Goal: Information Seeking & Learning: Understand process/instructions

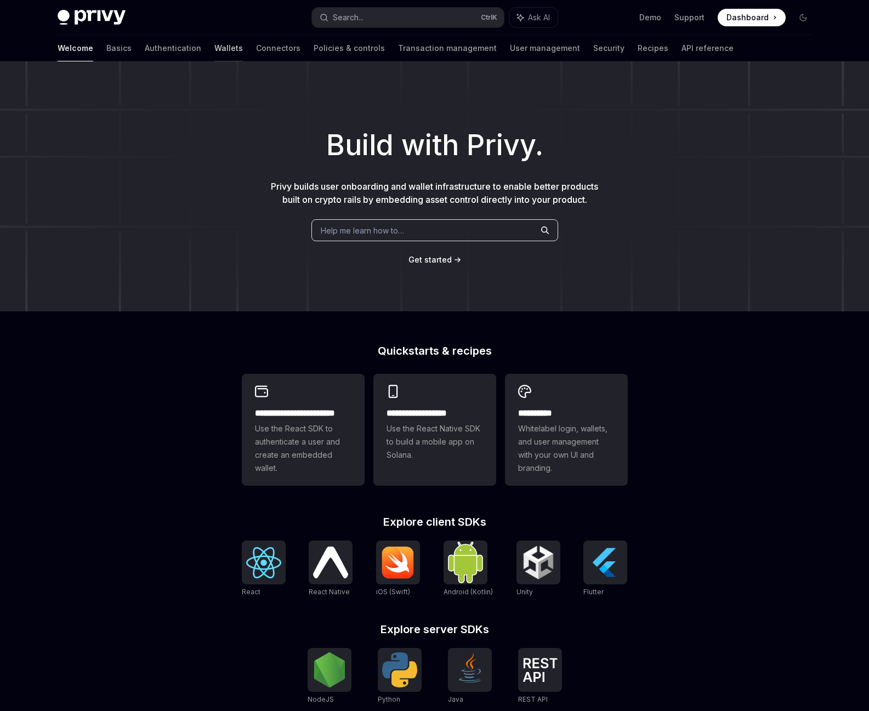
click at [214, 51] on link "Wallets" at bounding box center [228, 48] width 29 height 26
type textarea "*"
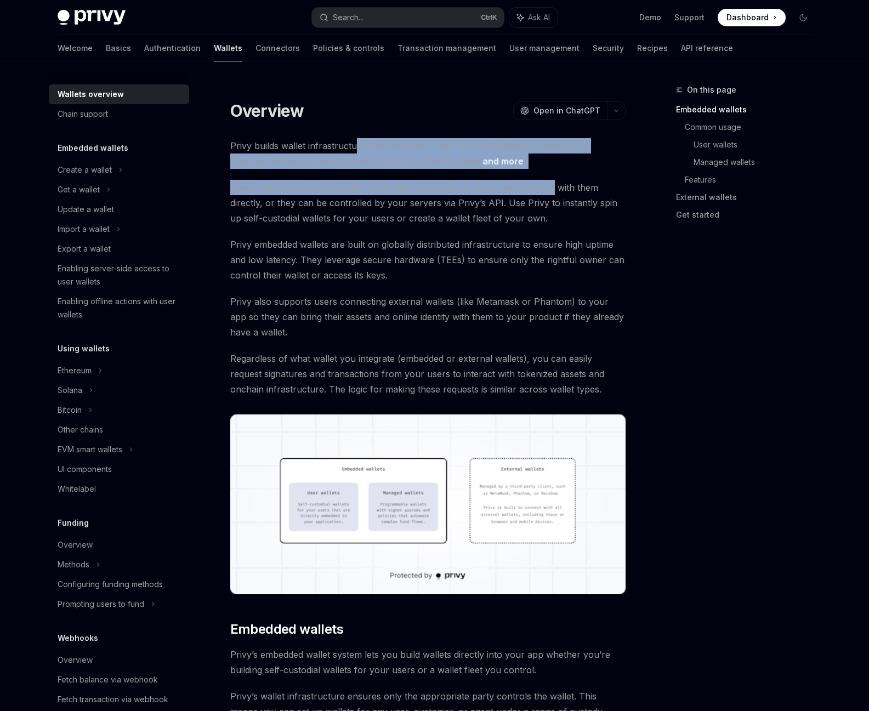
drag, startPoint x: 357, startPoint y: 148, endPoint x: 552, endPoint y: 186, distance: 199.0
click at [552, 186] on span "These wallets can be embedded within your application to have users interact wi…" at bounding box center [427, 203] width 395 height 46
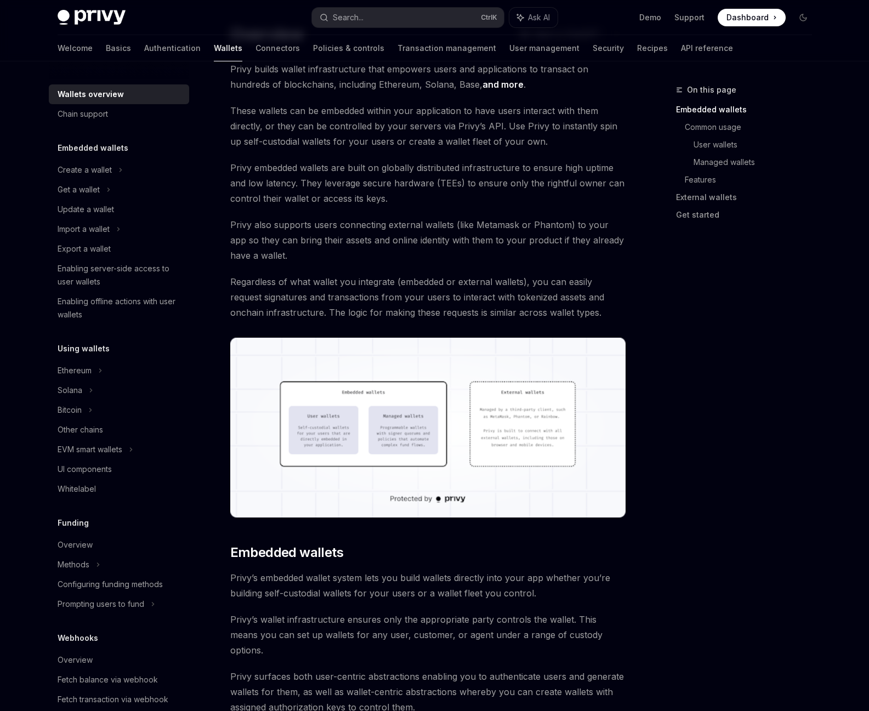
scroll to position [33, 0]
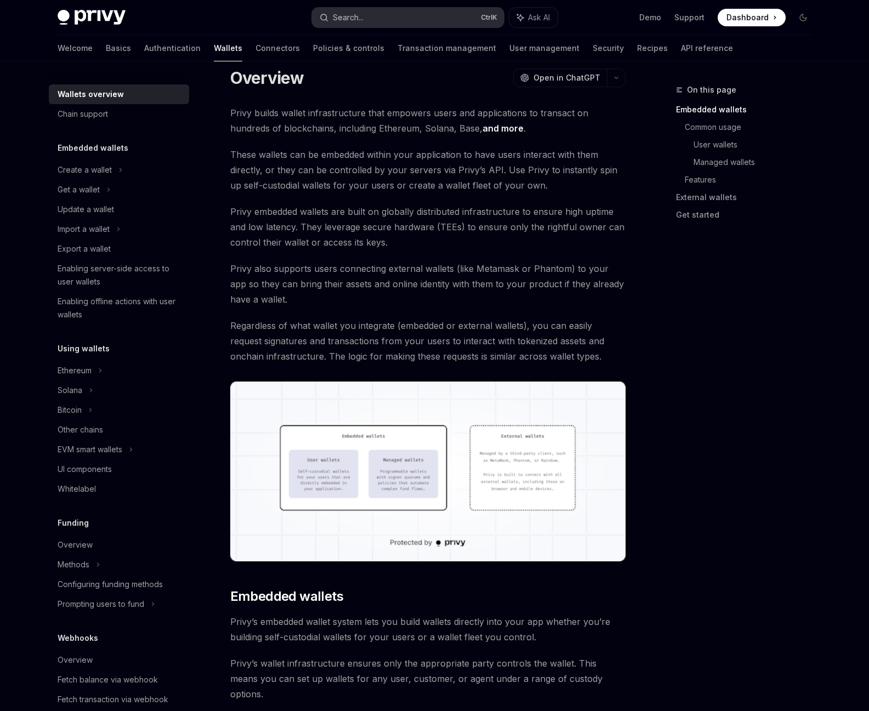
click at [419, 22] on button "Search... Ctrl K" at bounding box center [408, 18] width 192 height 20
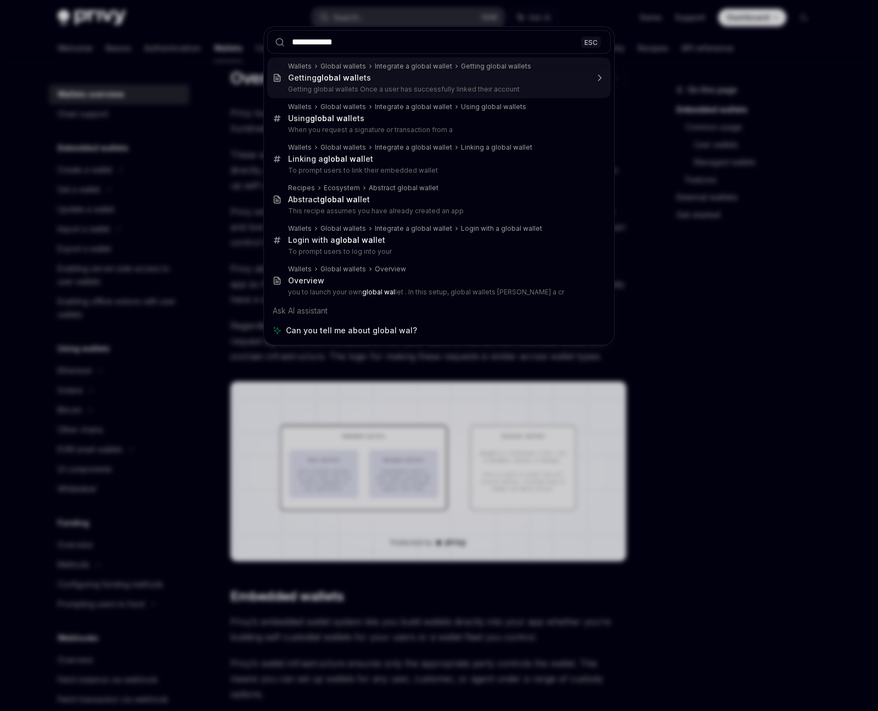
type input "**********"
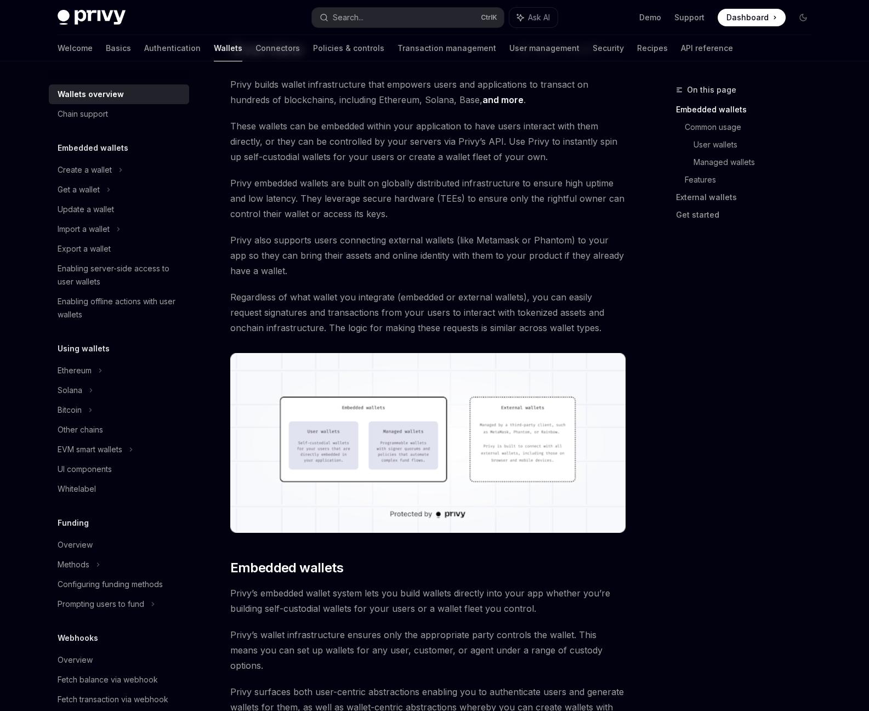
scroll to position [369, 0]
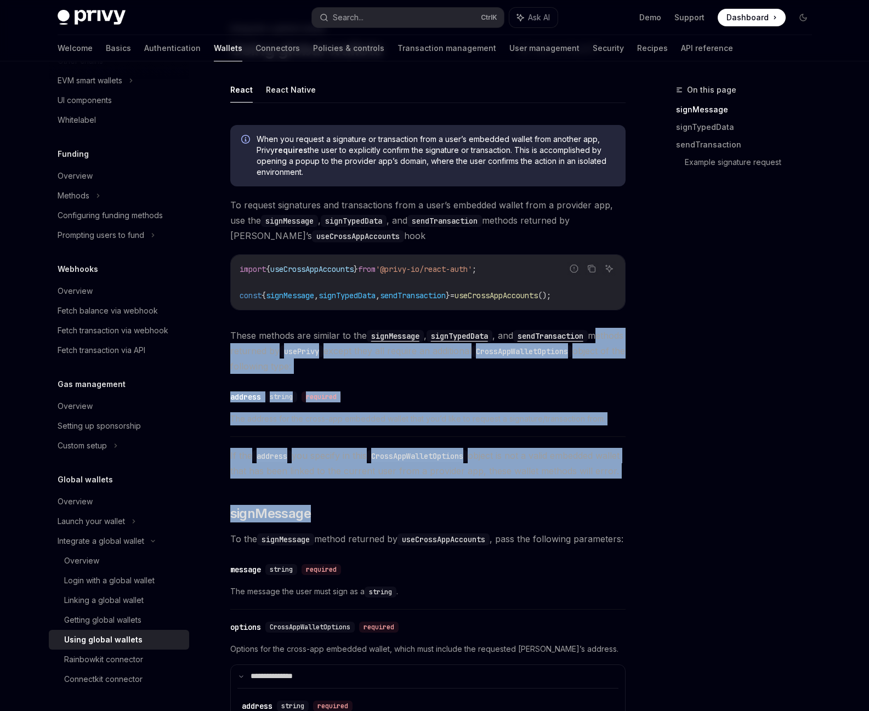
drag, startPoint x: 465, startPoint y: 535, endPoint x: 228, endPoint y: 344, distance: 304.7
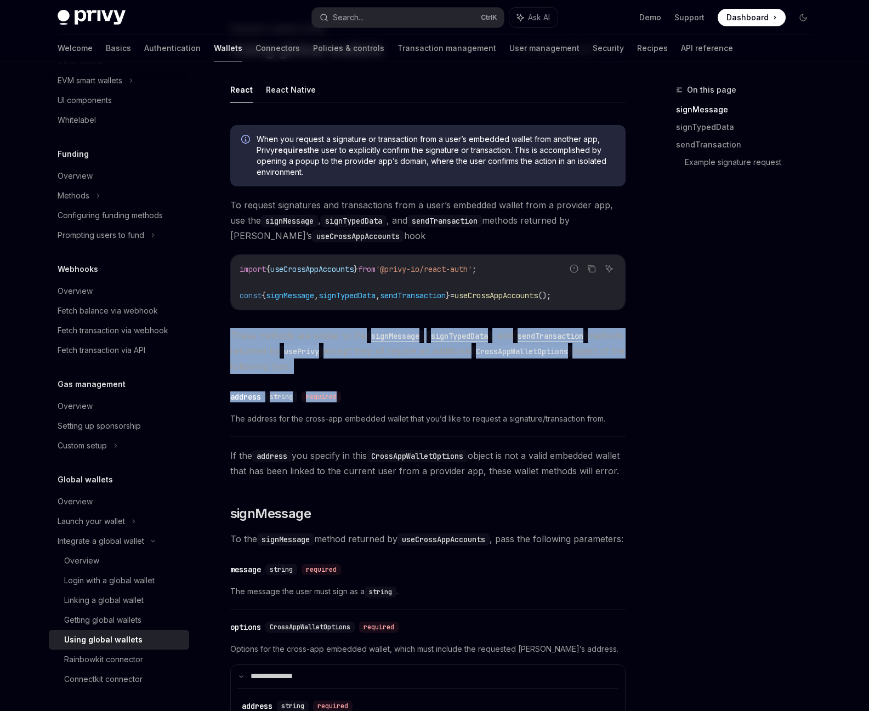
drag, startPoint x: 229, startPoint y: 342, endPoint x: 372, endPoint y: 369, distance: 145.1
click at [372, 369] on span "These methods are similar to the signMessage , signTypedData , and sendTransact…" at bounding box center [427, 351] width 395 height 46
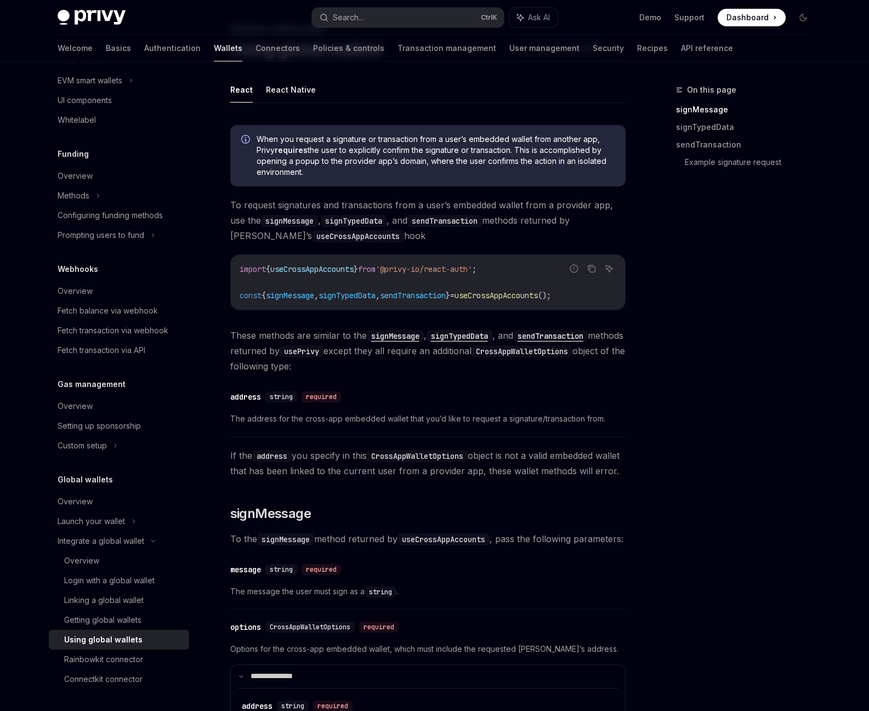
click at [372, 369] on span "These methods are similar to the signMessage , signTypedData , and sendTransact…" at bounding box center [427, 351] width 395 height 46
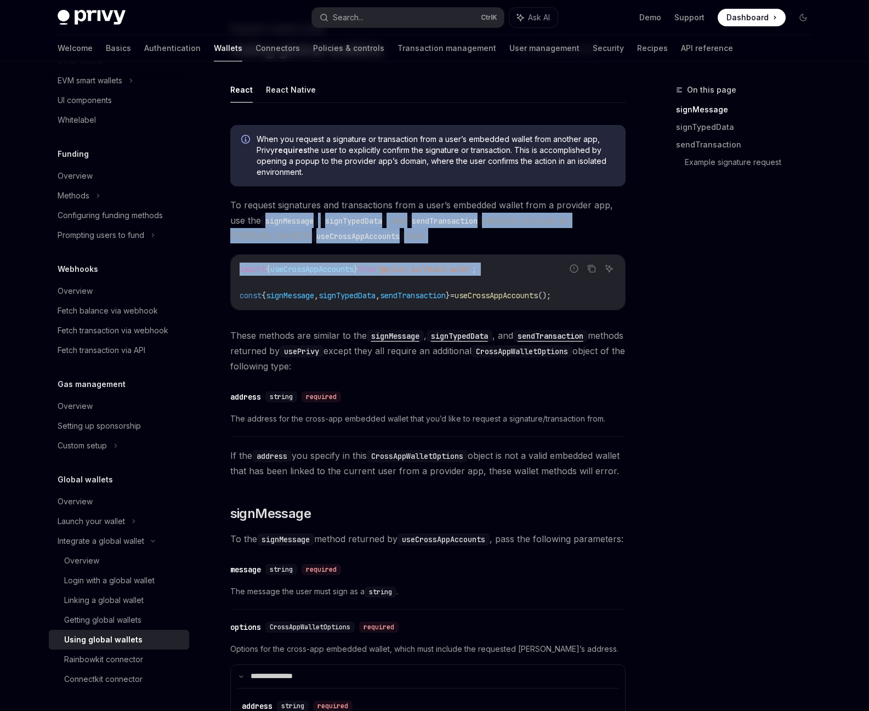
drag, startPoint x: 256, startPoint y: 276, endPoint x: 269, endPoint y: 214, distance: 62.9
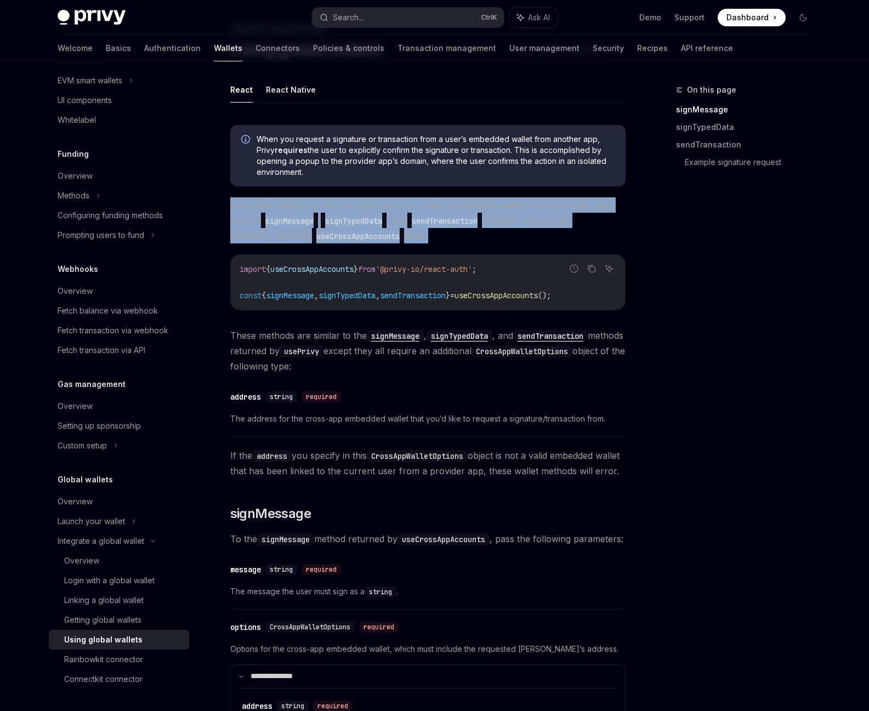
drag, startPoint x: 231, startPoint y: 208, endPoint x: 373, endPoint y: 245, distance: 146.9
click at [374, 238] on span "To request signatures and transactions from a user’s embedded wallet from a pro…" at bounding box center [427, 220] width 395 height 46
drag, startPoint x: 374, startPoint y: 238, endPoint x: 226, endPoint y: 201, distance: 152.6
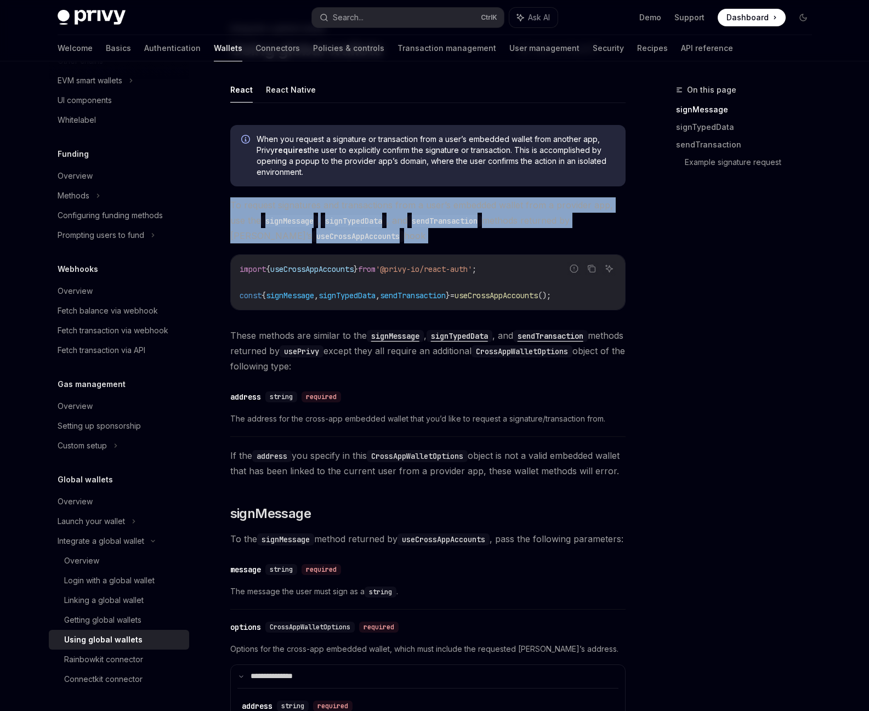
drag, startPoint x: 226, startPoint y: 201, endPoint x: 402, endPoint y: 231, distance: 178.6
click at [402, 231] on span "To request signatures and transactions from a user’s embedded wallet from a pro…" at bounding box center [427, 220] width 395 height 46
drag, startPoint x: 402, startPoint y: 231, endPoint x: 233, endPoint y: 209, distance: 171.0
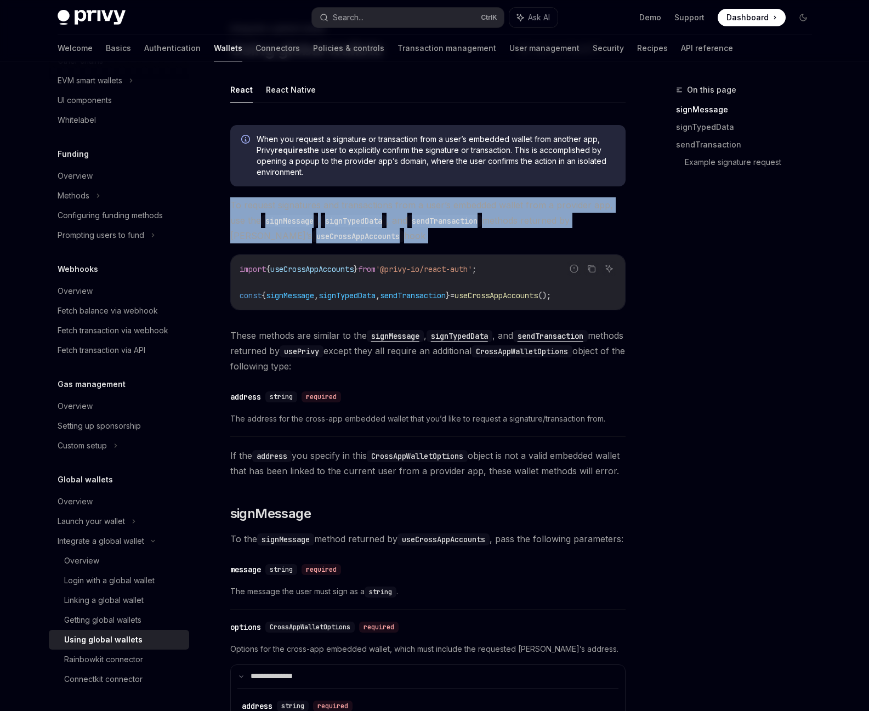
click at [233, 209] on span "To request signatures and transactions from a user’s embedded wallet from a pro…" at bounding box center [427, 220] width 395 height 46
drag, startPoint x: 246, startPoint y: 332, endPoint x: 352, endPoint y: 373, distance: 113.6
click at [352, 373] on span "These methods are similar to the signMessage , signTypedData , and sendTransact…" at bounding box center [427, 351] width 395 height 46
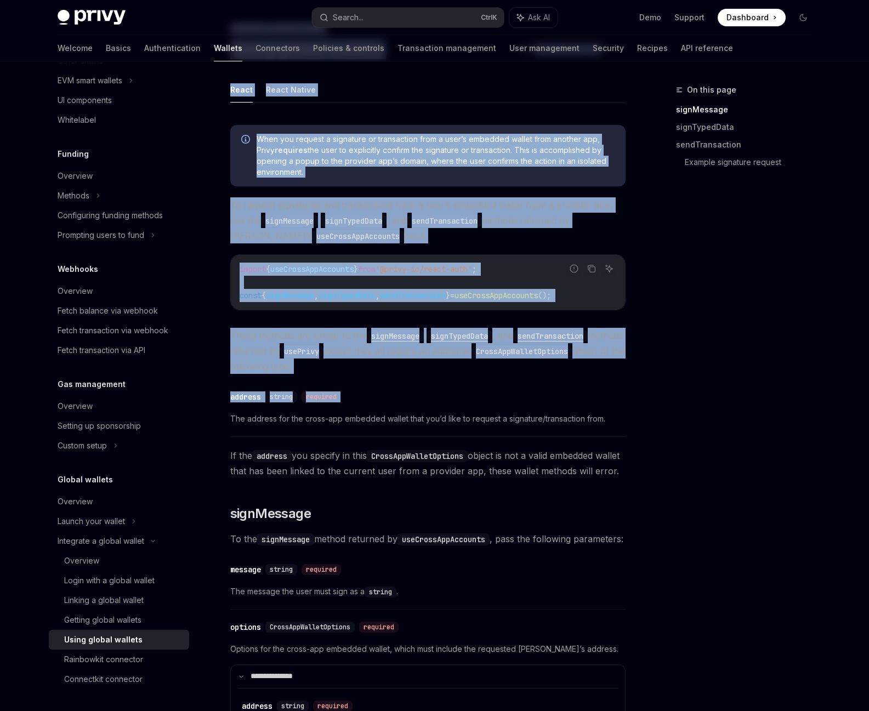
drag, startPoint x: 249, startPoint y: 411, endPoint x: 728, endPoint y: 458, distance: 481.6
click at [728, 458] on div "On this page signMessage signTypedData sendTransaction Example signature request" at bounding box center [737, 397] width 167 height 628
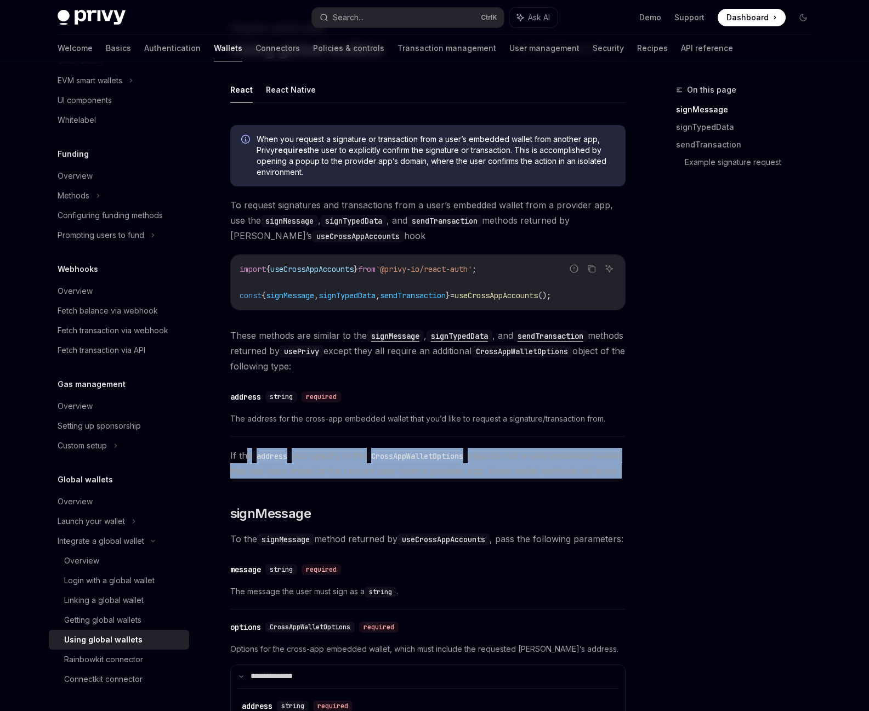
drag, startPoint x: 489, startPoint y: 496, endPoint x: 246, endPoint y: 462, distance: 245.3
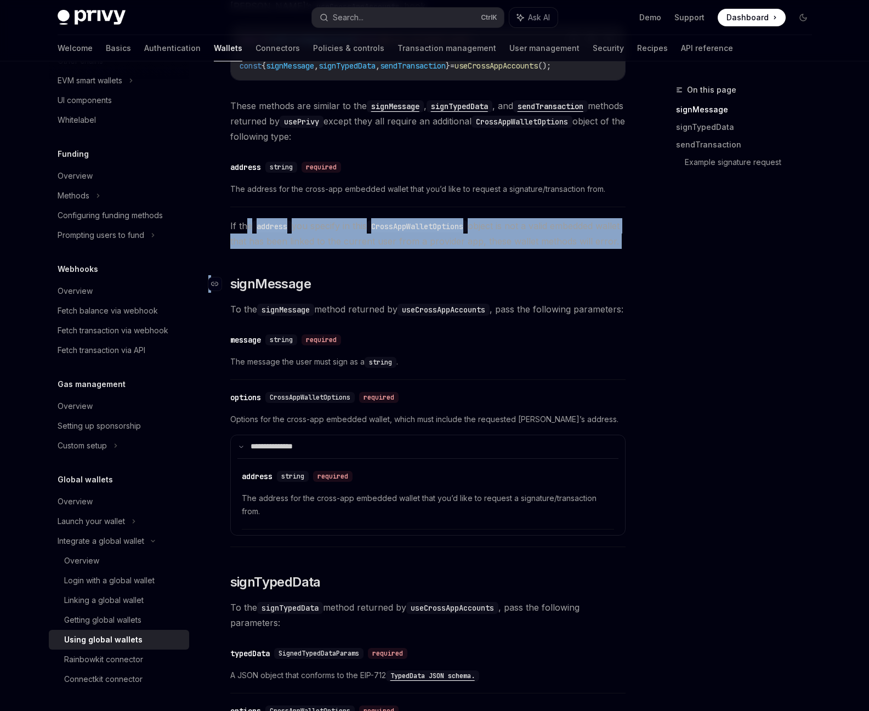
scroll to position [292, 0]
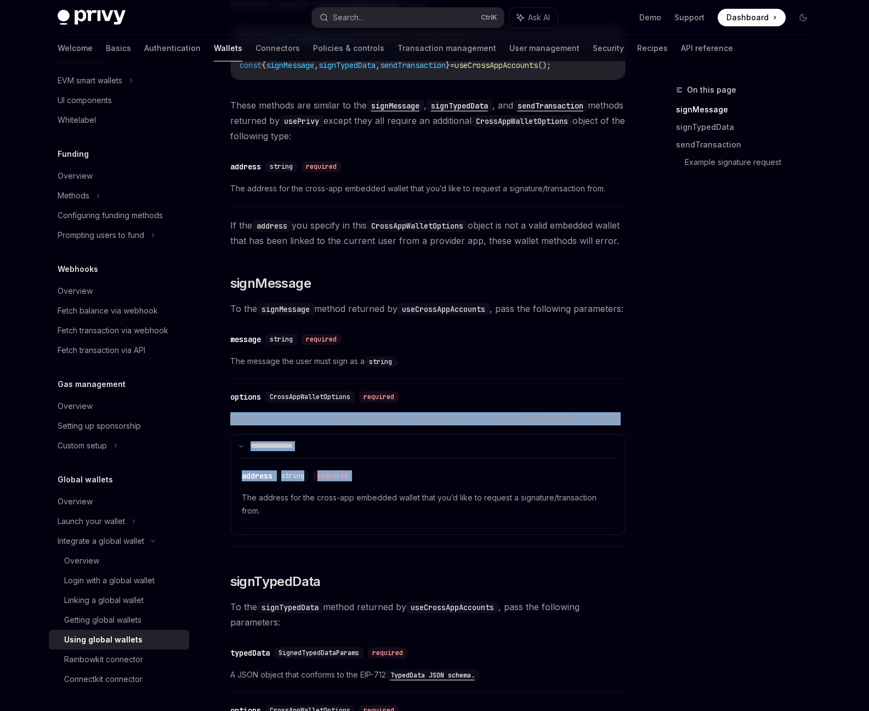
drag, startPoint x: 438, startPoint y: 511, endPoint x: 216, endPoint y: 437, distance: 234.3
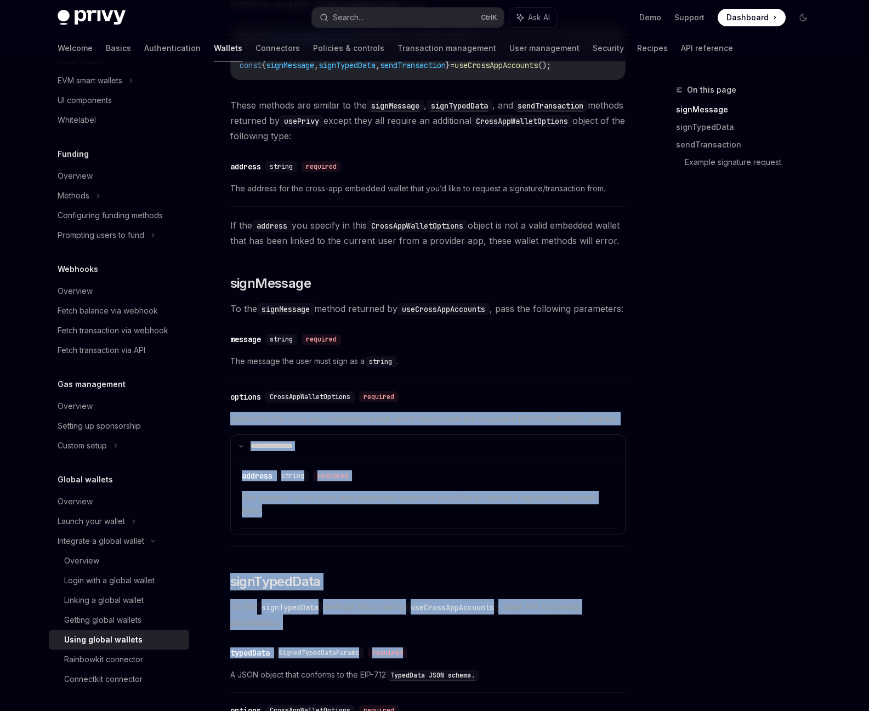
drag, startPoint x: 229, startPoint y: 453, endPoint x: 563, endPoint y: 665, distance: 395.4
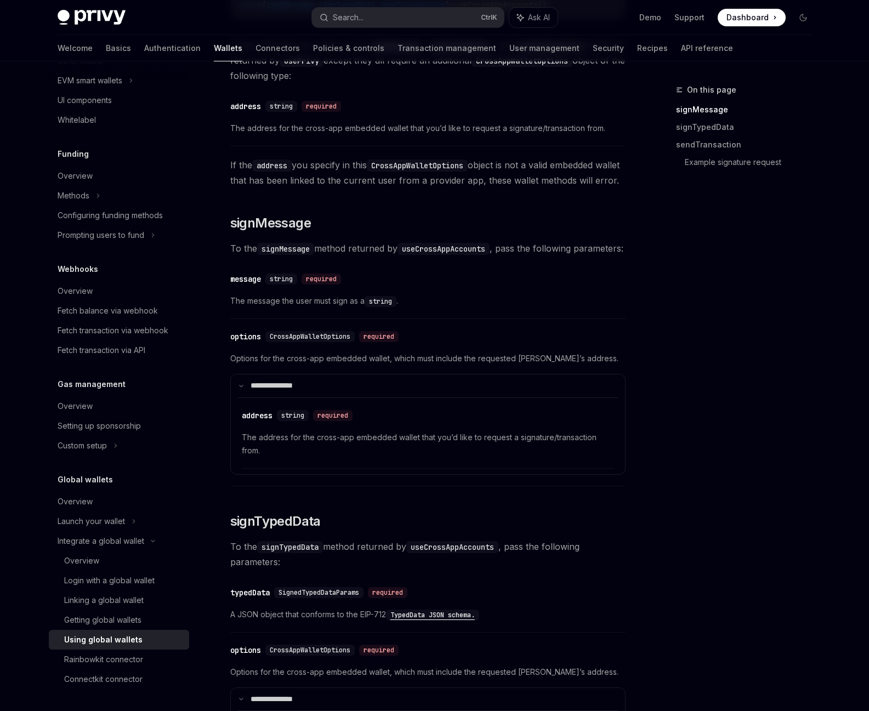
scroll to position [423, 0]
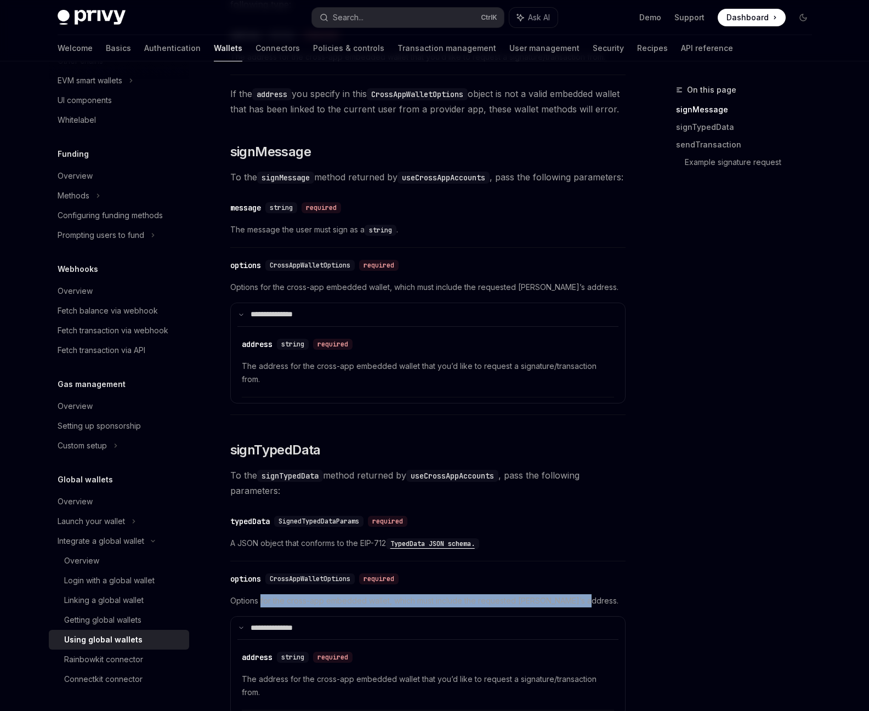
drag, startPoint x: 261, startPoint y: 638, endPoint x: 641, endPoint y: 633, distance: 379.6
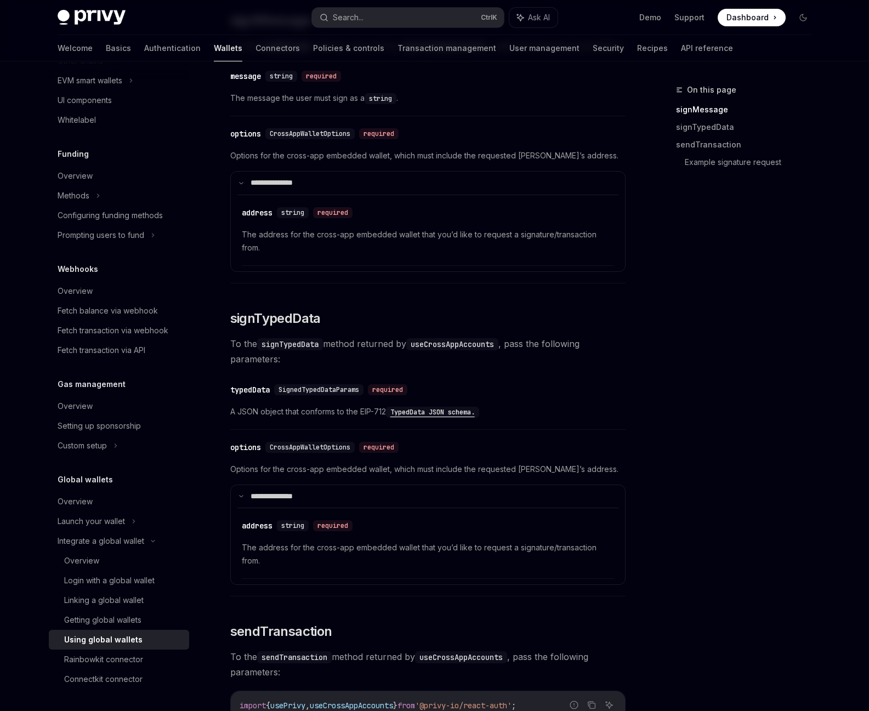
click at [630, 647] on div "On this page signMessage signTypedData sendTransaction Example signature reques…" at bounding box center [435, 650] width 772 height 2289
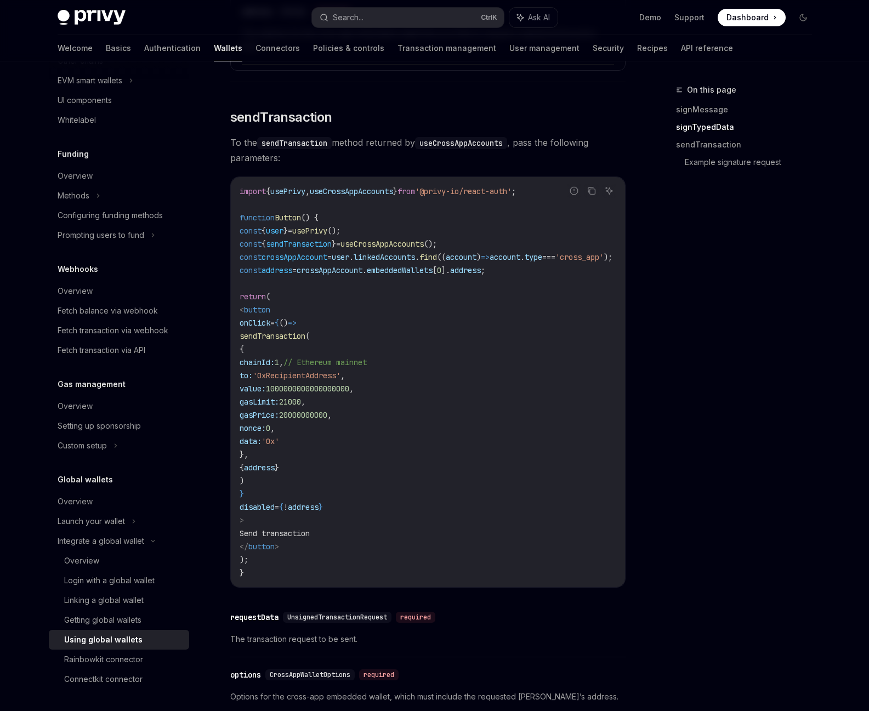
scroll to position [1082, 0]
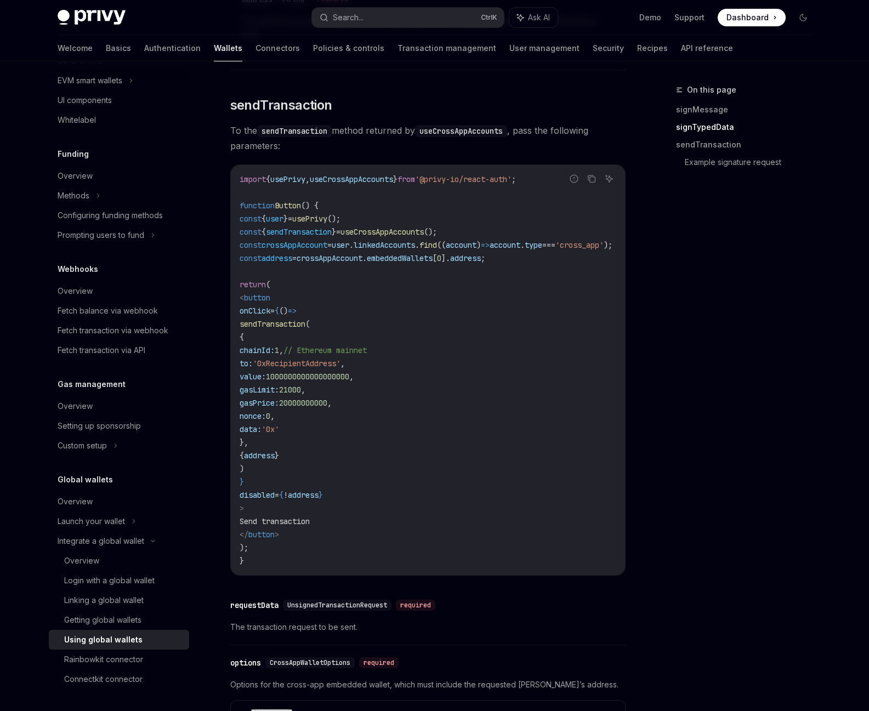
drag, startPoint x: 467, startPoint y: 599, endPoint x: 568, endPoint y: 595, distance: 100.5
click at [568, 575] on div "import { usePrivy , useCrossAppAccounts } from '@privy-io/react-auth' ; functio…" at bounding box center [428, 370] width 394 height 410
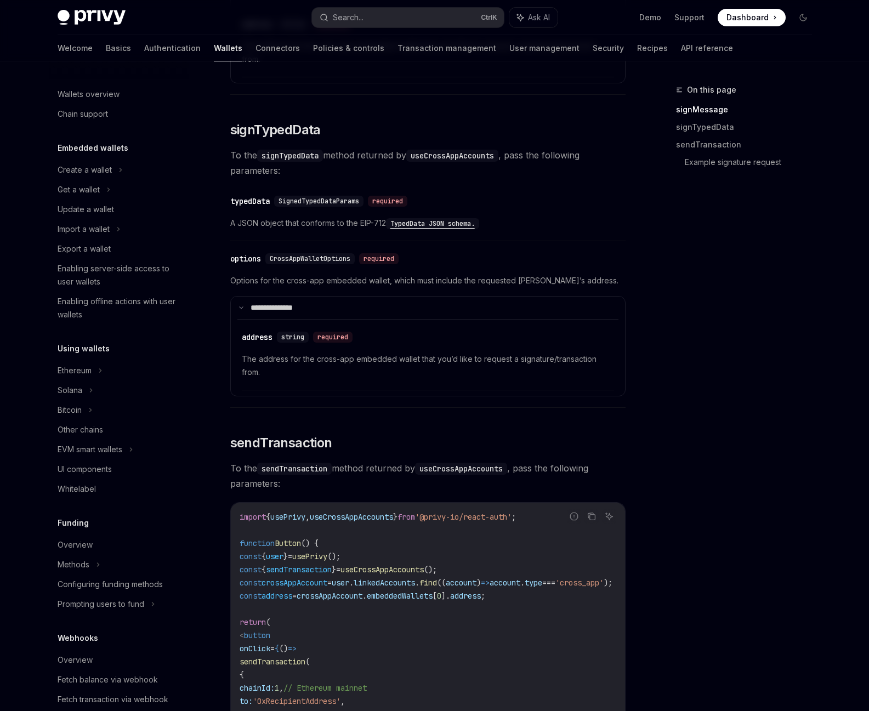
scroll to position [691, 0]
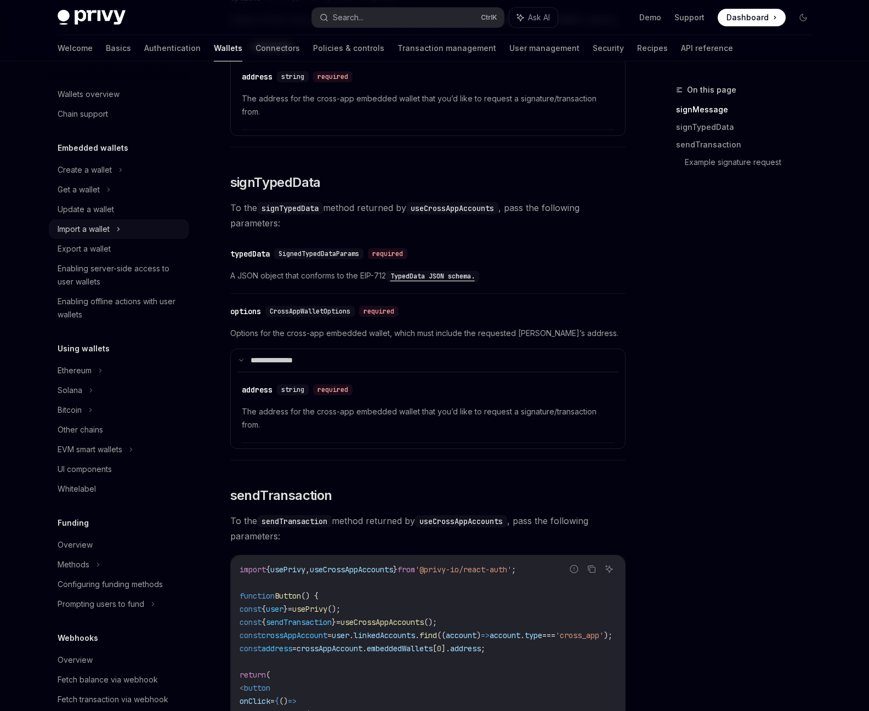
click at [93, 225] on div "Import a wallet" at bounding box center [84, 229] width 52 height 13
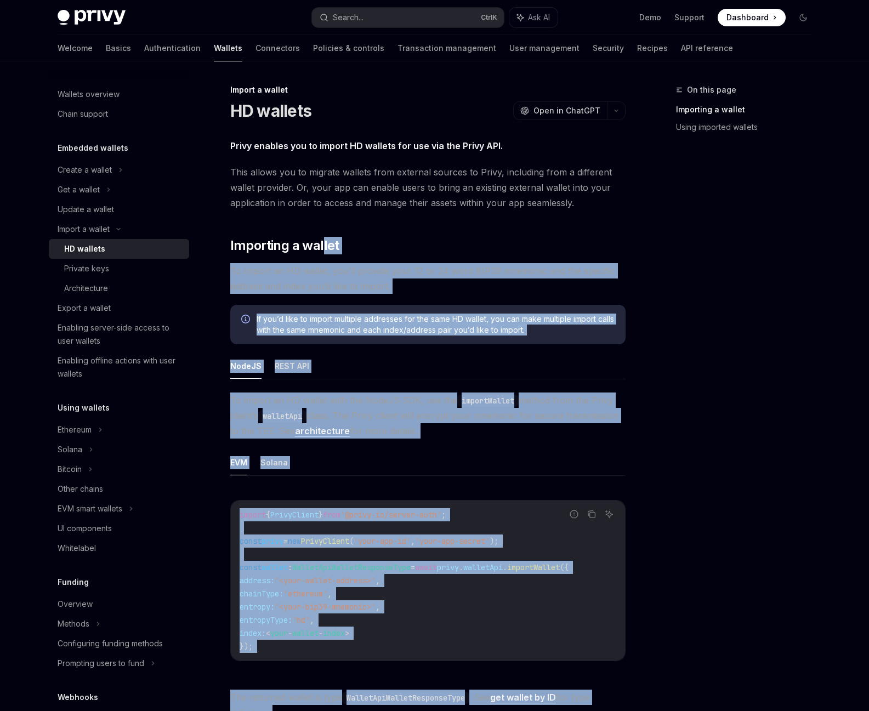
drag, startPoint x: 435, startPoint y: 542, endPoint x: 302, endPoint y: 211, distance: 356.4
click at [322, 251] on div "Import a wallet HD wallets OpenAI Open in ChatGPT OpenAI Open in ChatGPT Privy …" at bounding box center [324, 532] width 605 height 899
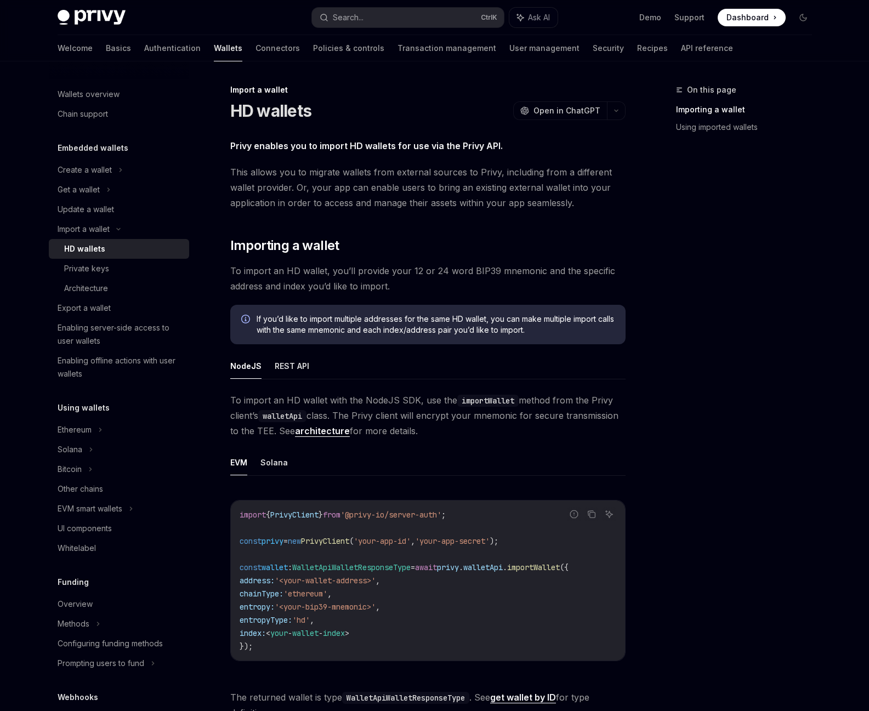
click at [302, 201] on span "This allows you to migrate wallets from external sources to Privy, including fr…" at bounding box center [427, 188] width 395 height 46
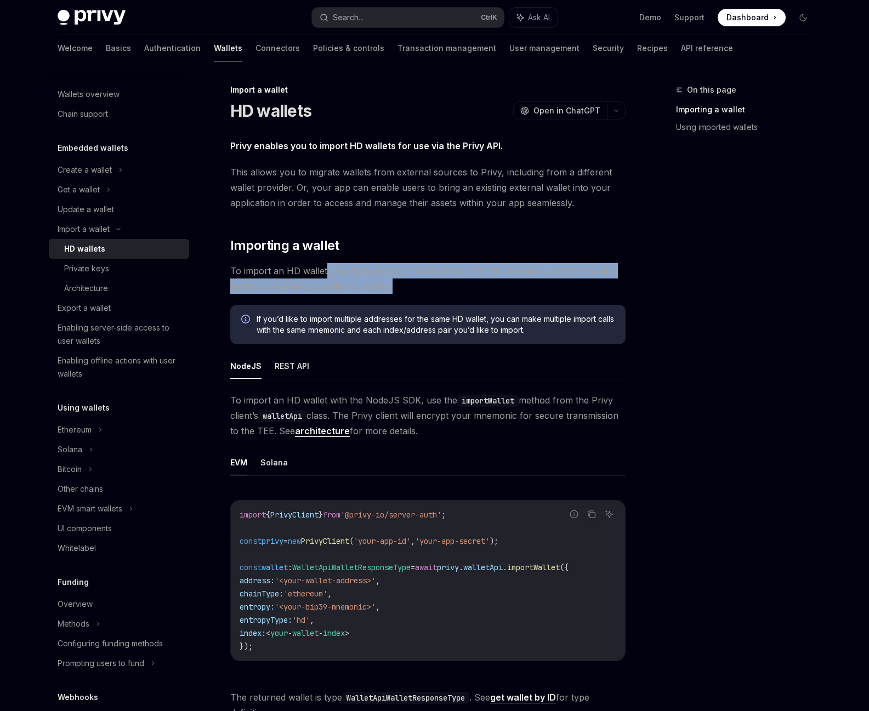
drag, startPoint x: 344, startPoint y: 278, endPoint x: 568, endPoint y: 301, distance: 225.0
click at [568, 301] on div "Privy enables you to import HD wallets for use via the Privy API. This allows y…" at bounding box center [427, 478] width 395 height 681
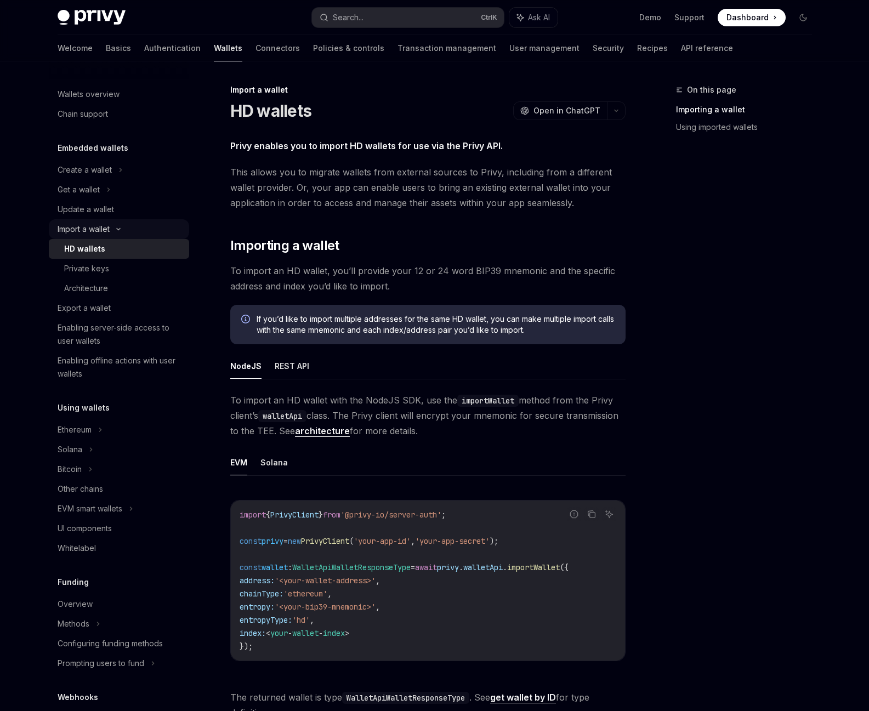
click at [94, 233] on div "Import a wallet" at bounding box center [84, 229] width 52 height 13
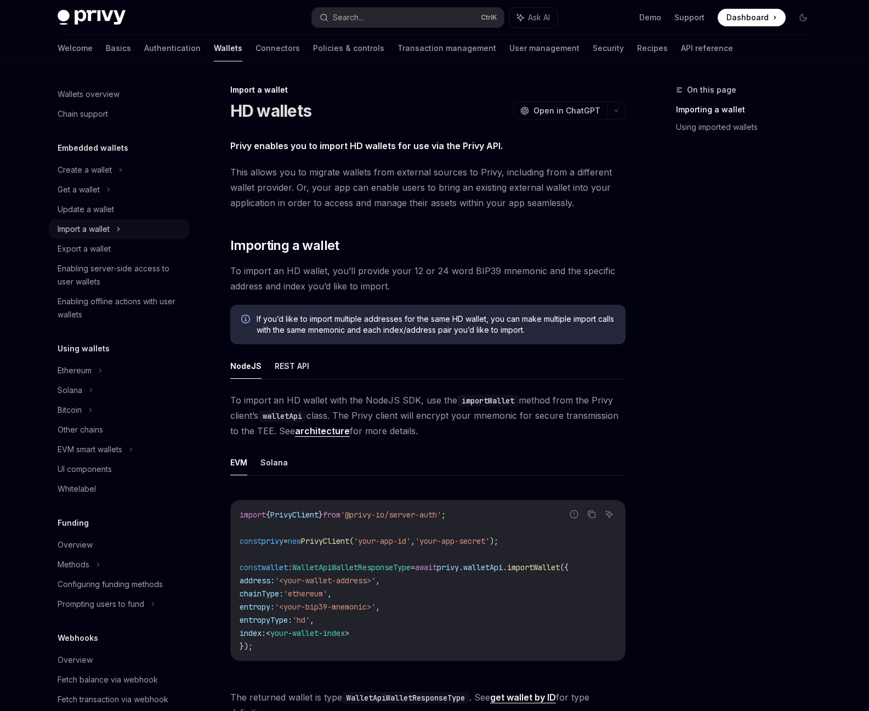
click at [94, 233] on div "Import a wallet" at bounding box center [84, 229] width 52 height 13
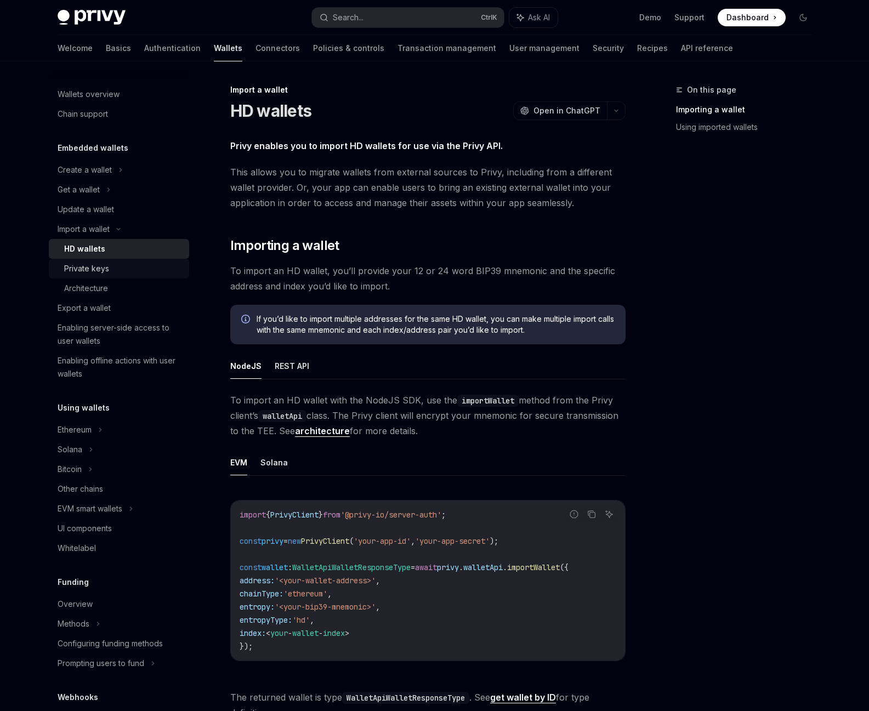
click at [104, 268] on div "Private keys" at bounding box center [86, 268] width 45 height 13
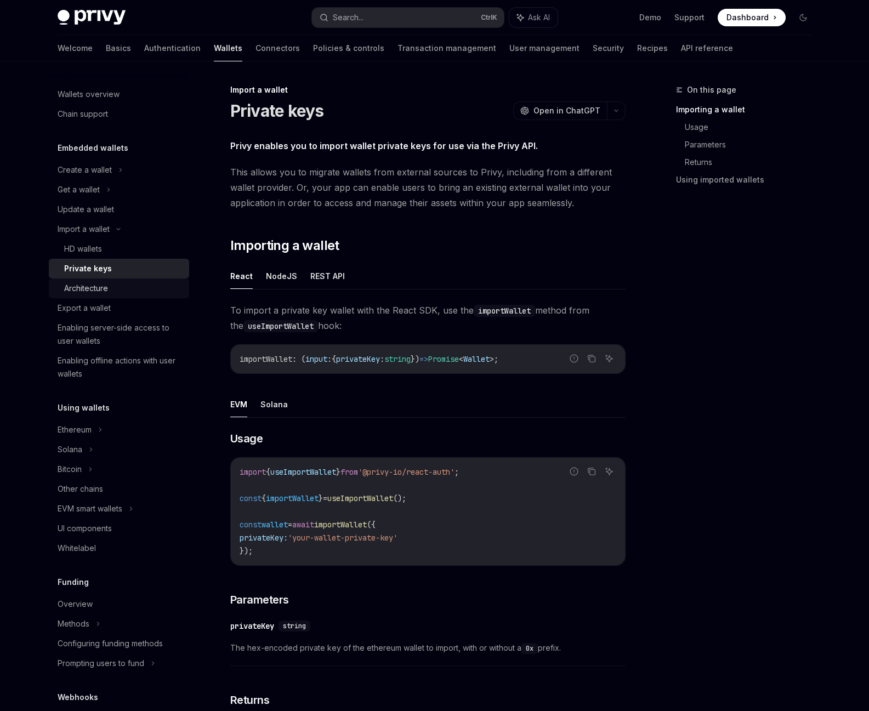
click at [98, 297] on link "Architecture" at bounding box center [119, 289] width 140 height 20
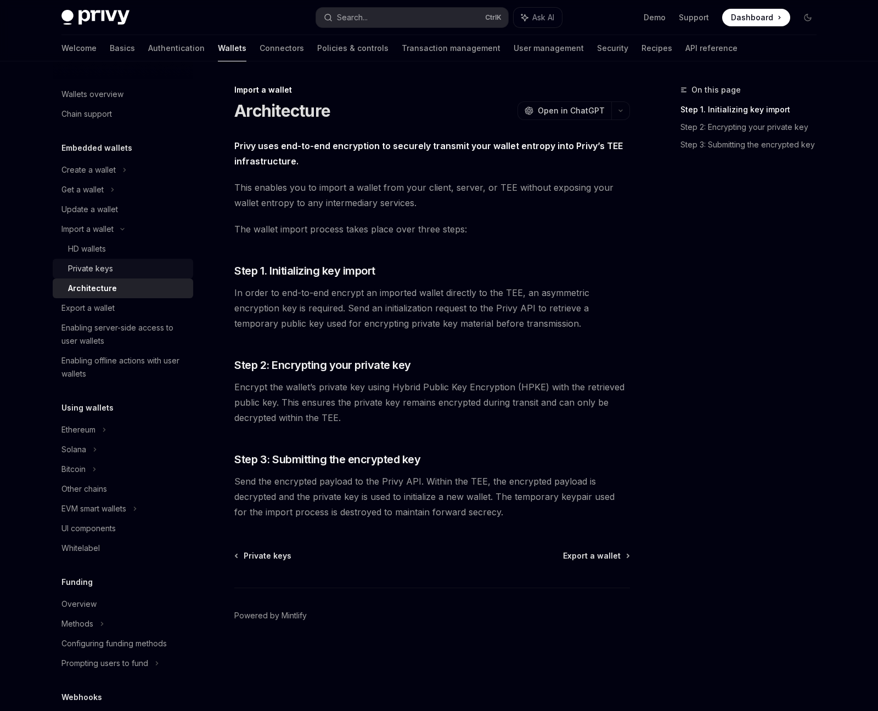
click at [93, 270] on div "Private keys" at bounding box center [90, 268] width 45 height 13
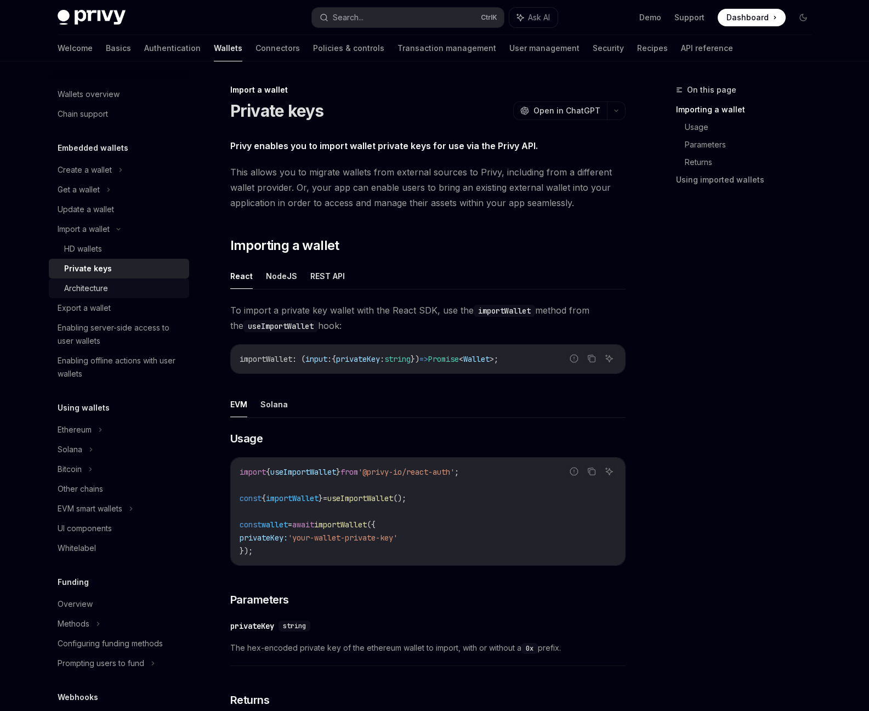
click at [93, 291] on div "Architecture" at bounding box center [86, 288] width 44 height 13
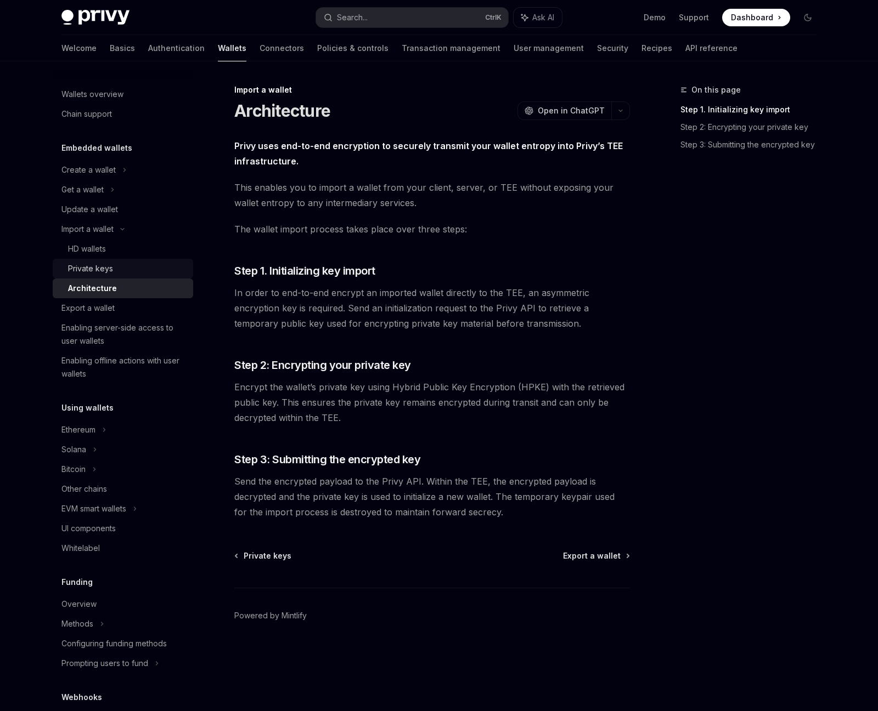
click at [90, 273] on div "Private keys" at bounding box center [90, 268] width 45 height 13
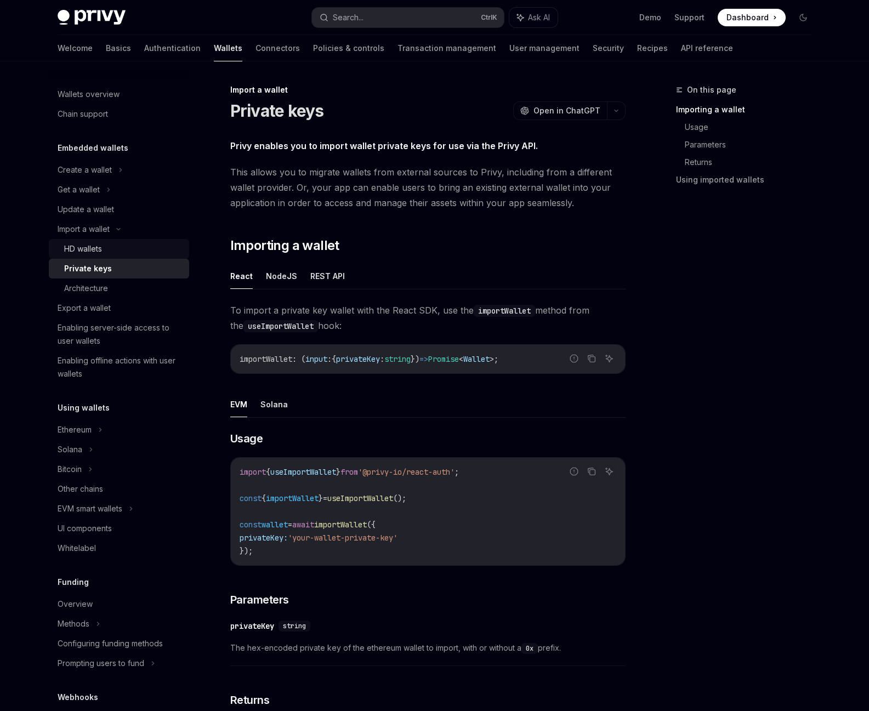
click at [89, 245] on div "HD wallets" at bounding box center [83, 248] width 38 height 13
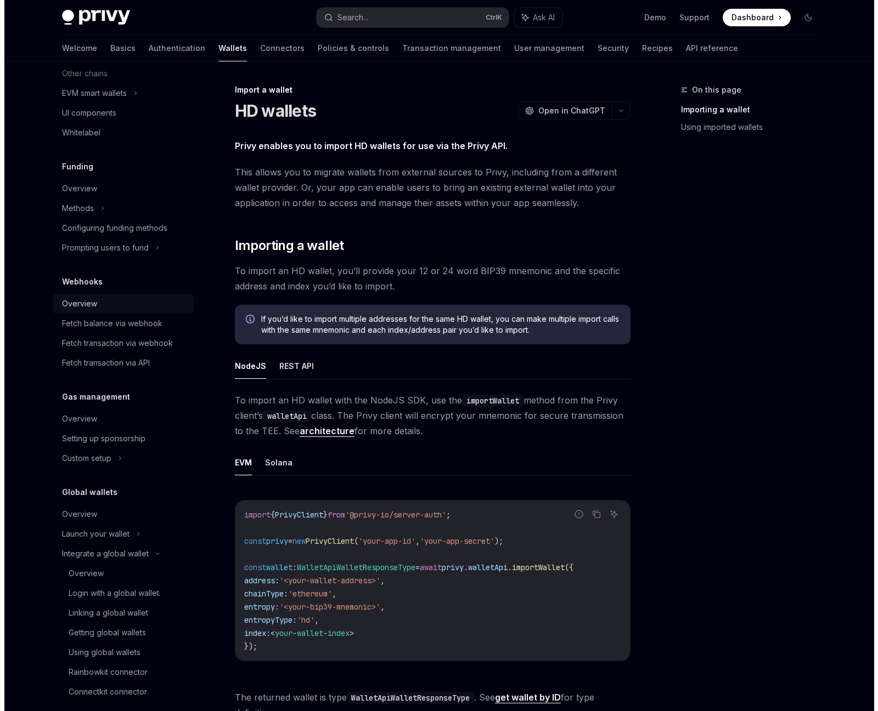
scroll to position [428, 0]
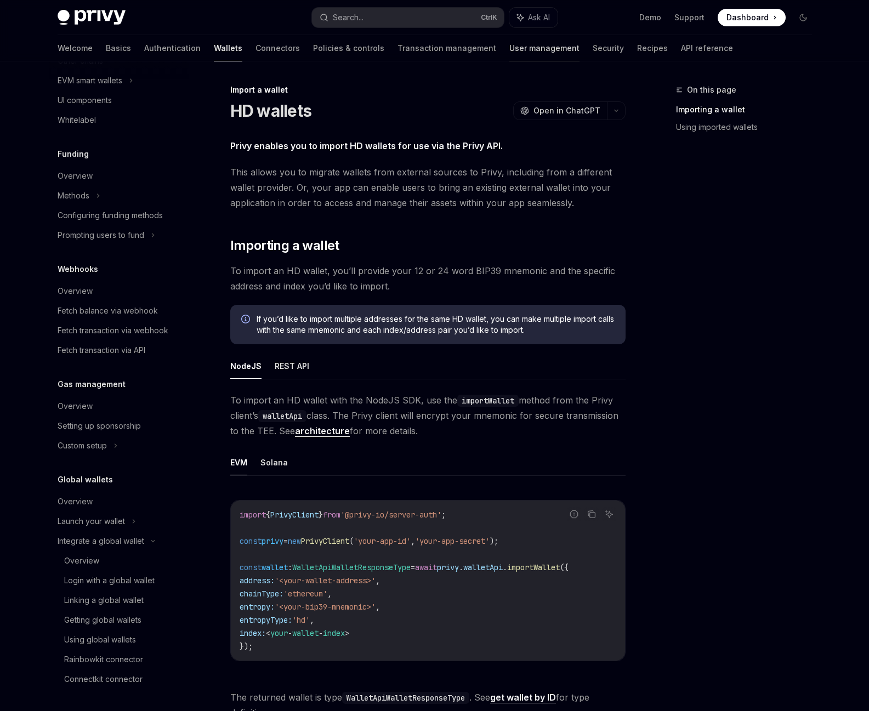
click at [510, 57] on link "User management" at bounding box center [545, 48] width 70 height 26
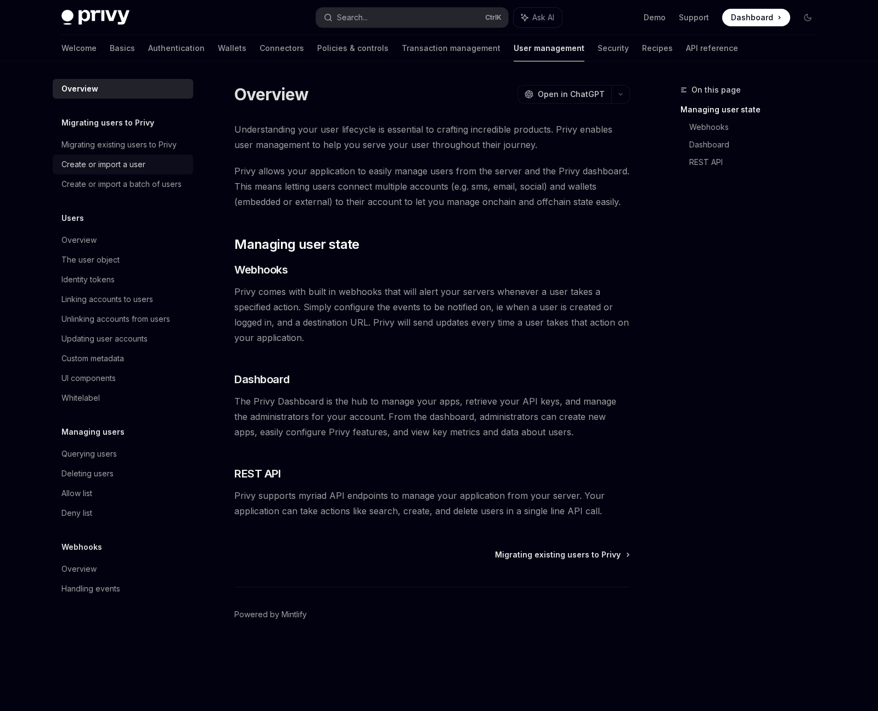
click at [135, 165] on div "Create or import a user" at bounding box center [103, 164] width 84 height 13
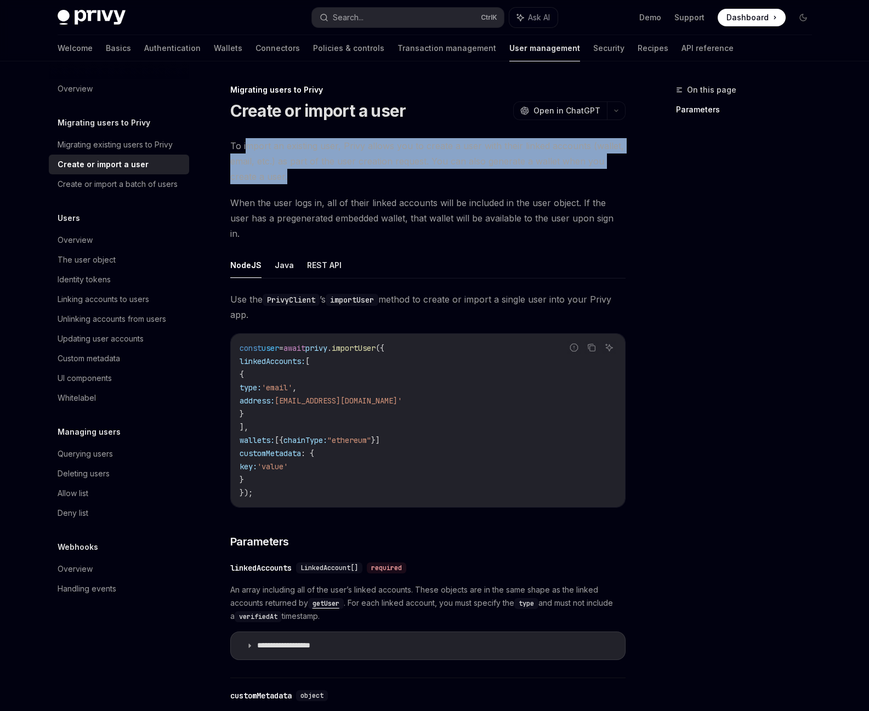
drag, startPoint x: 277, startPoint y: 149, endPoint x: 624, endPoint y: 179, distance: 348.0
click at [624, 179] on span "To import an existing user, Privy allows you to create a user with their linked…" at bounding box center [427, 161] width 395 height 46
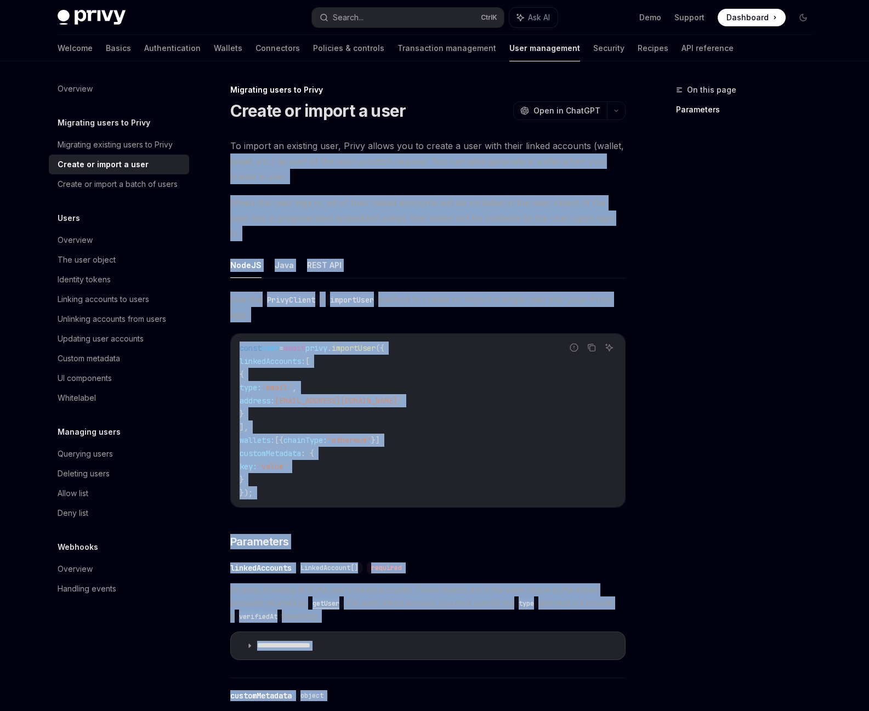
drag, startPoint x: 435, startPoint y: 540, endPoint x: 233, endPoint y: 154, distance: 435.9
click at [233, 154] on div "To import an existing user, Privy allows you to create a user with their linked…" at bounding box center [427, 705] width 395 height 1134
click at [233, 154] on span "To import an existing user, Privy allows you to create a user with their linked…" at bounding box center [427, 161] width 395 height 46
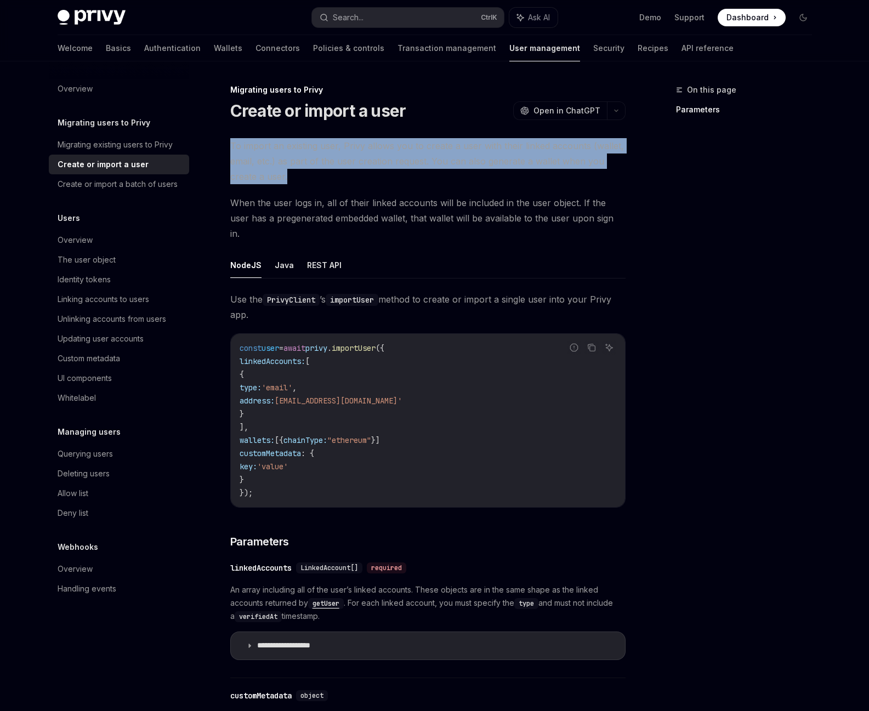
drag, startPoint x: 227, startPoint y: 126, endPoint x: 326, endPoint y: 182, distance: 114.7
click at [326, 182] on span "To import an existing user, Privy allows you to create a user with their linked…" at bounding box center [427, 161] width 395 height 46
drag, startPoint x: 326, startPoint y: 182, endPoint x: 217, endPoint y: 136, distance: 119.0
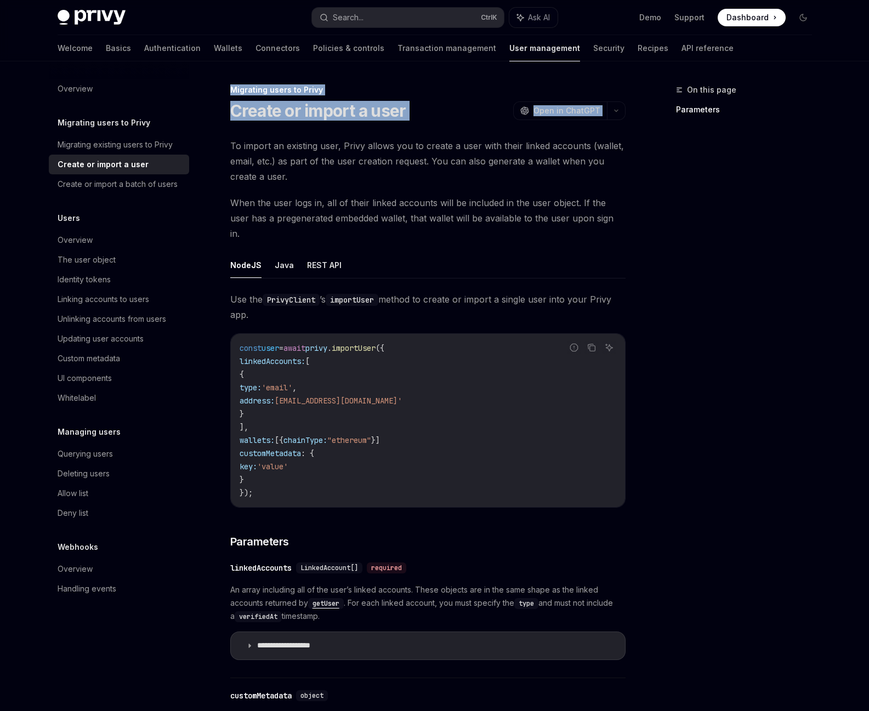
drag, startPoint x: 431, startPoint y: 232, endPoint x: 644, endPoint y: 218, distance: 213.8
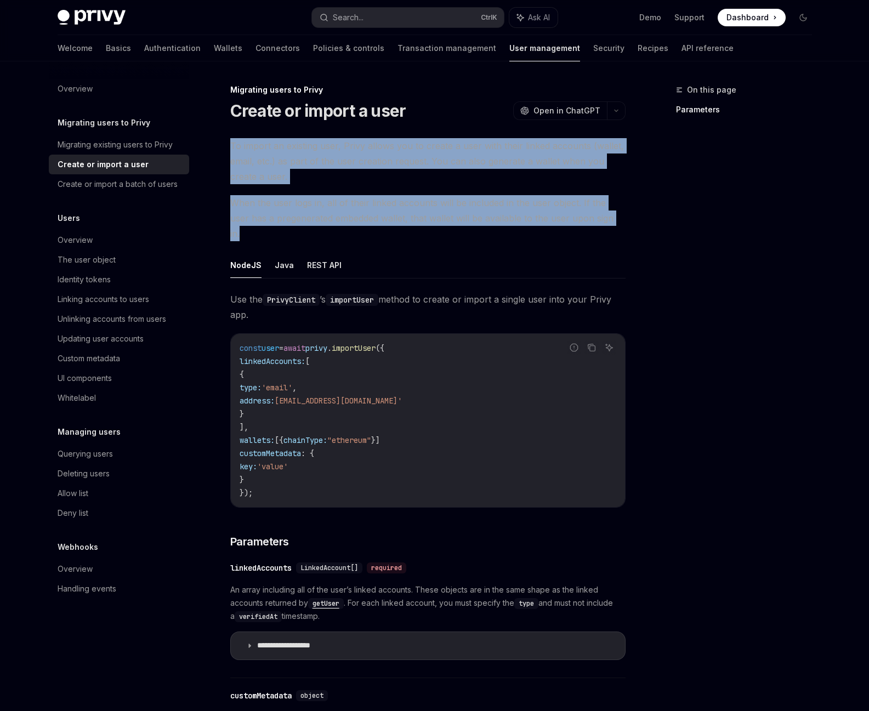
drag, startPoint x: 574, startPoint y: 233, endPoint x: 228, endPoint y: 141, distance: 358.0
click at [288, 261] on button "Java" at bounding box center [284, 265] width 19 height 26
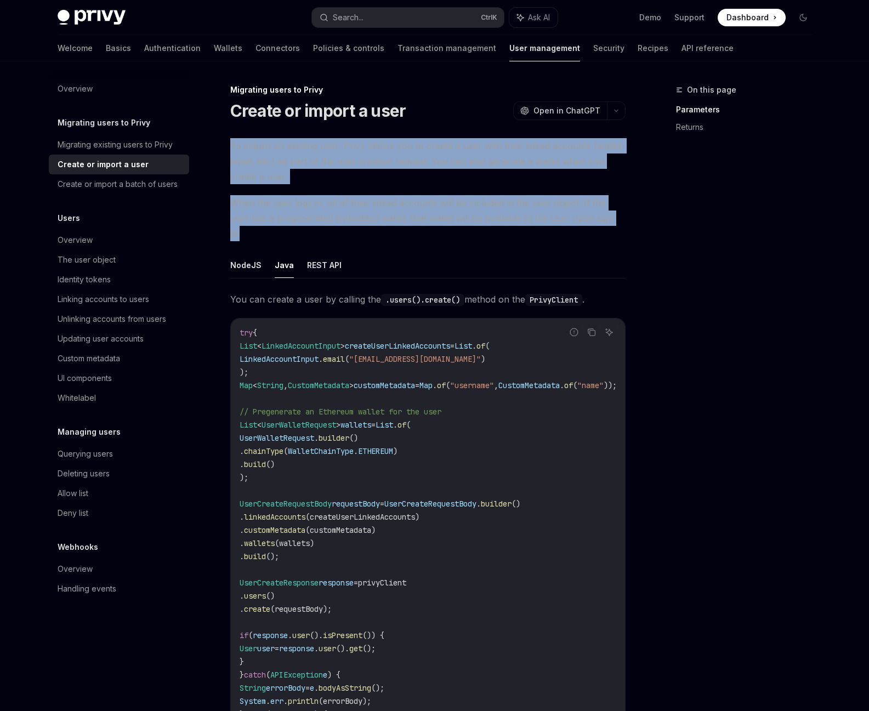
click at [319, 252] on button "REST API" at bounding box center [324, 265] width 35 height 26
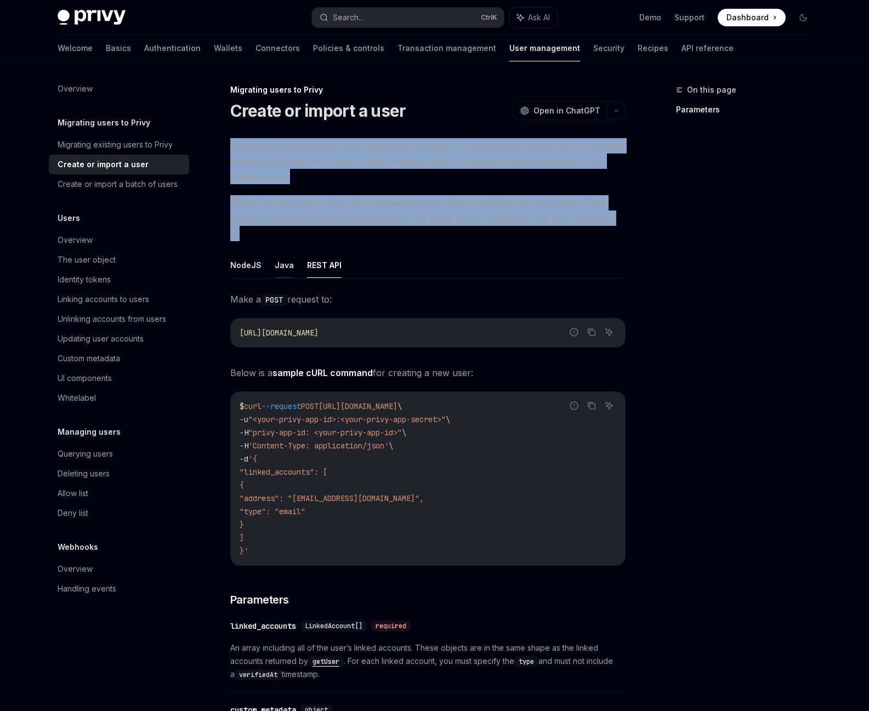
click at [280, 252] on button "Java" at bounding box center [284, 265] width 19 height 26
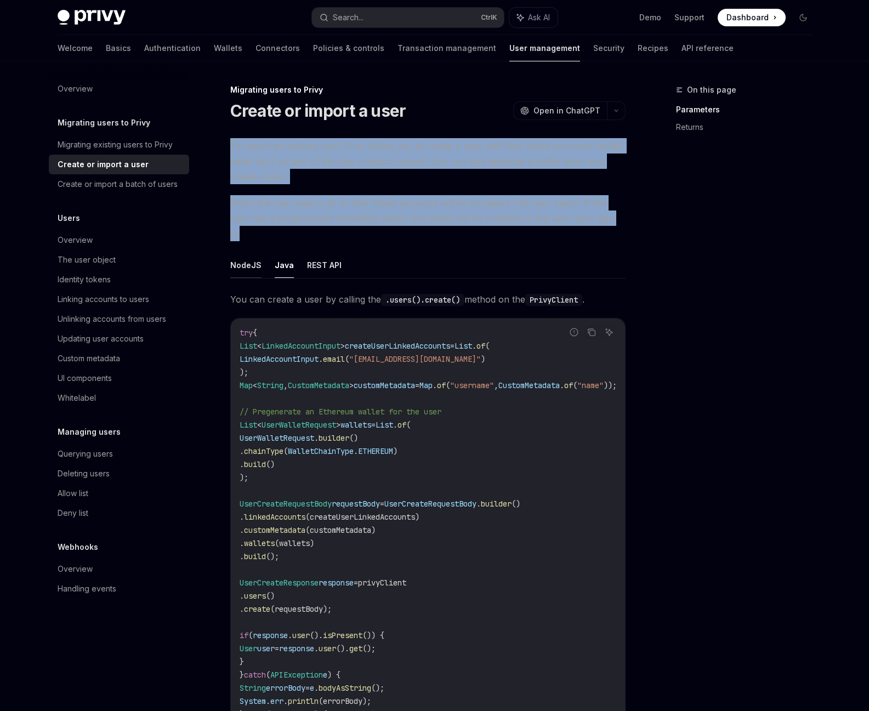
click at [241, 252] on button "NodeJS" at bounding box center [245, 265] width 31 height 26
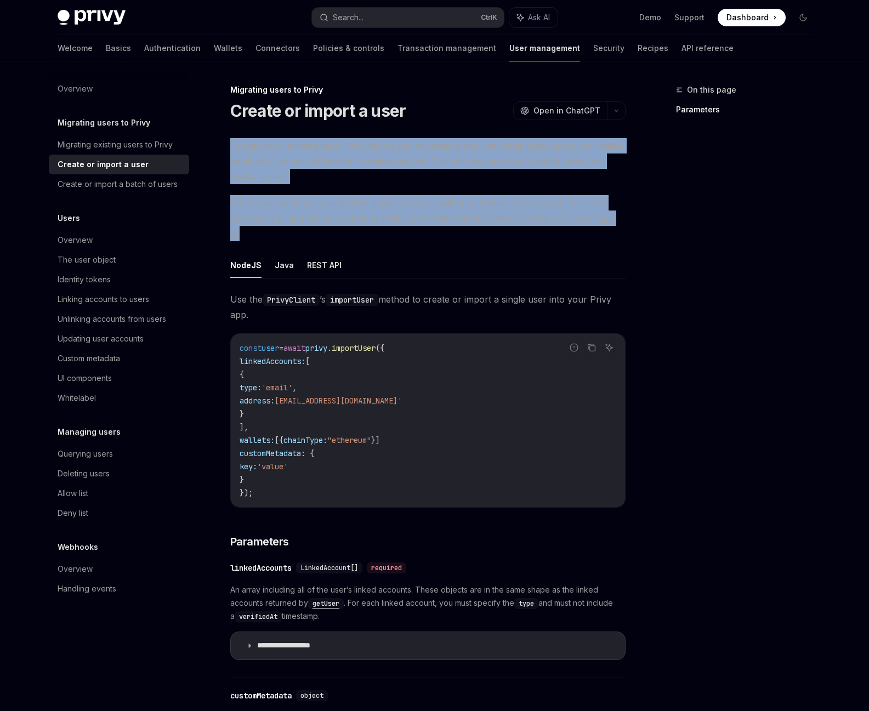
drag, startPoint x: 271, startPoint y: 286, endPoint x: 575, endPoint y: 299, distance: 304.1
click at [575, 299] on span "Use the PrivyClient ’s importUser method to create or import a single user into…" at bounding box center [427, 307] width 395 height 31
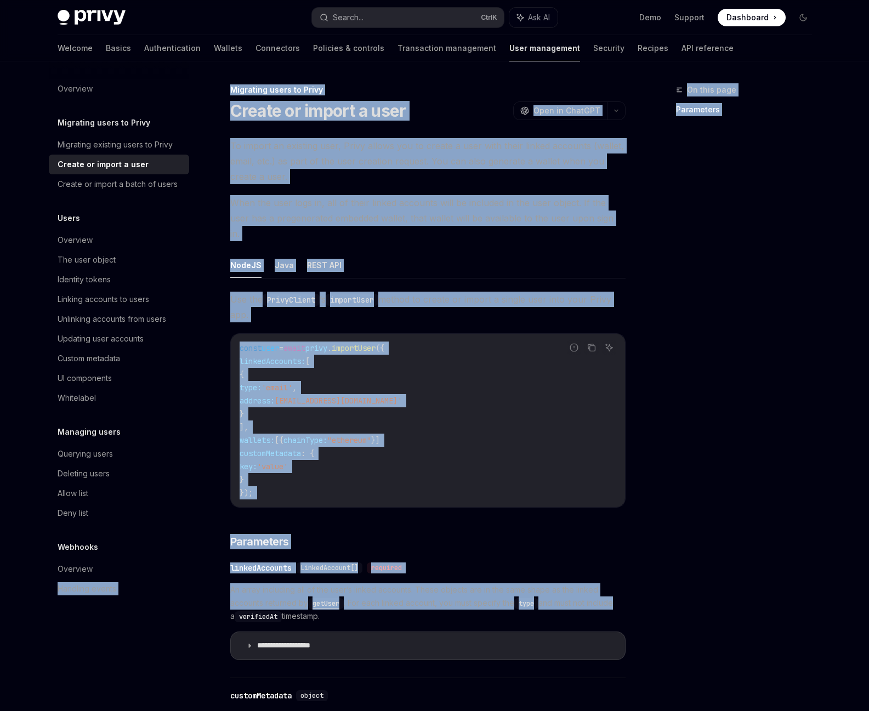
drag, startPoint x: 618, startPoint y: 591, endPoint x: 206, endPoint y: 579, distance: 412.1
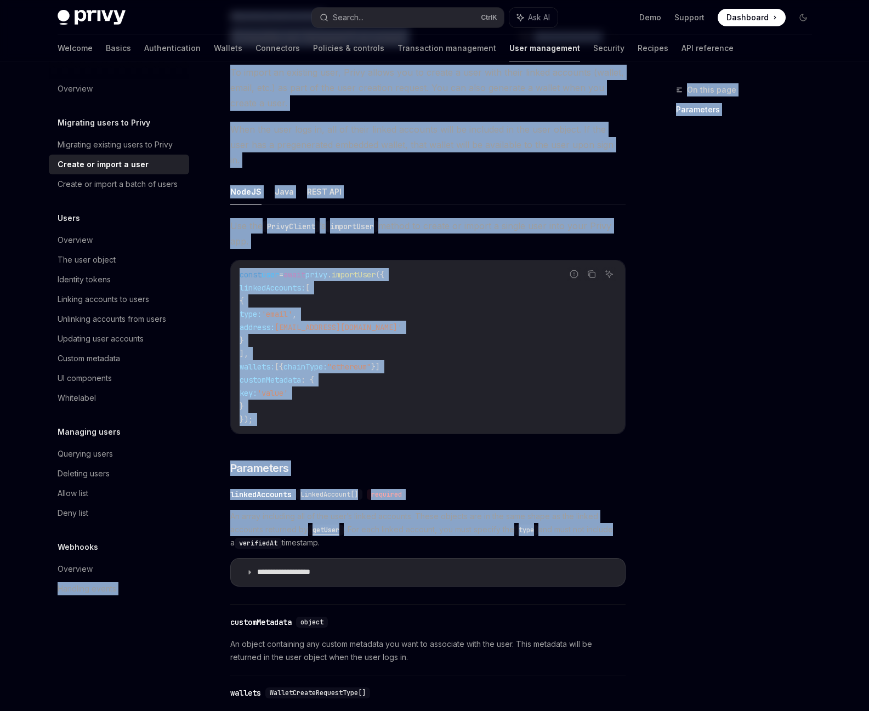
scroll to position [74, 0]
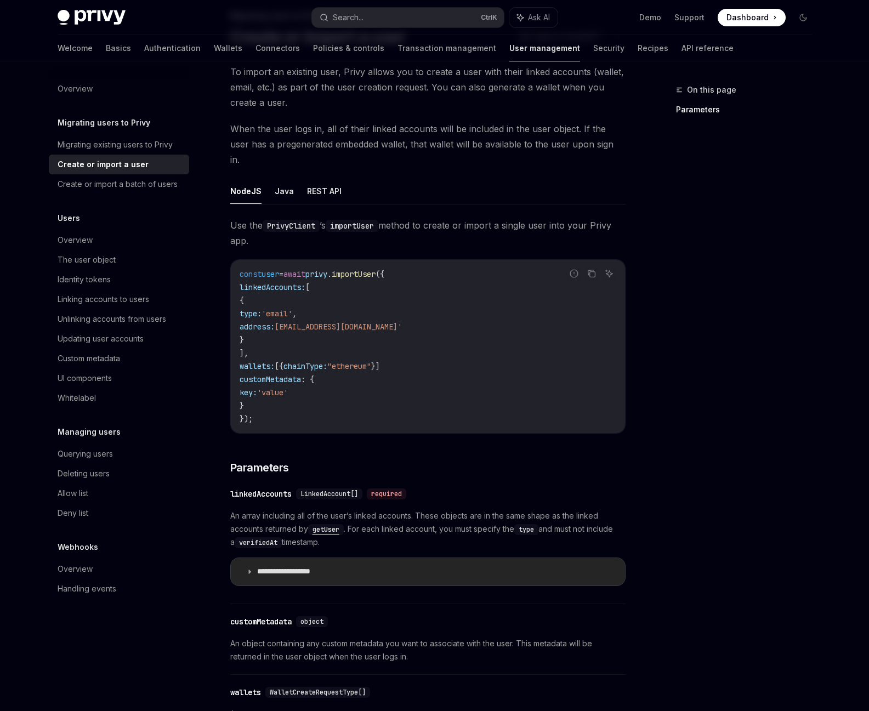
click at [252, 569] on icon at bounding box center [249, 572] width 7 height 7
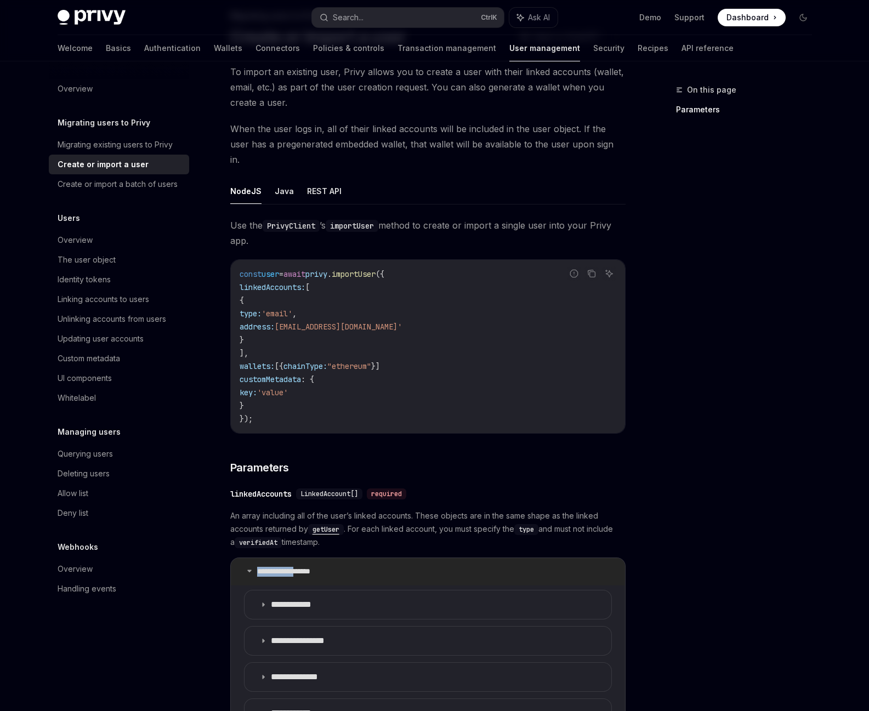
click at [252, 568] on icon at bounding box center [249, 571] width 7 height 7
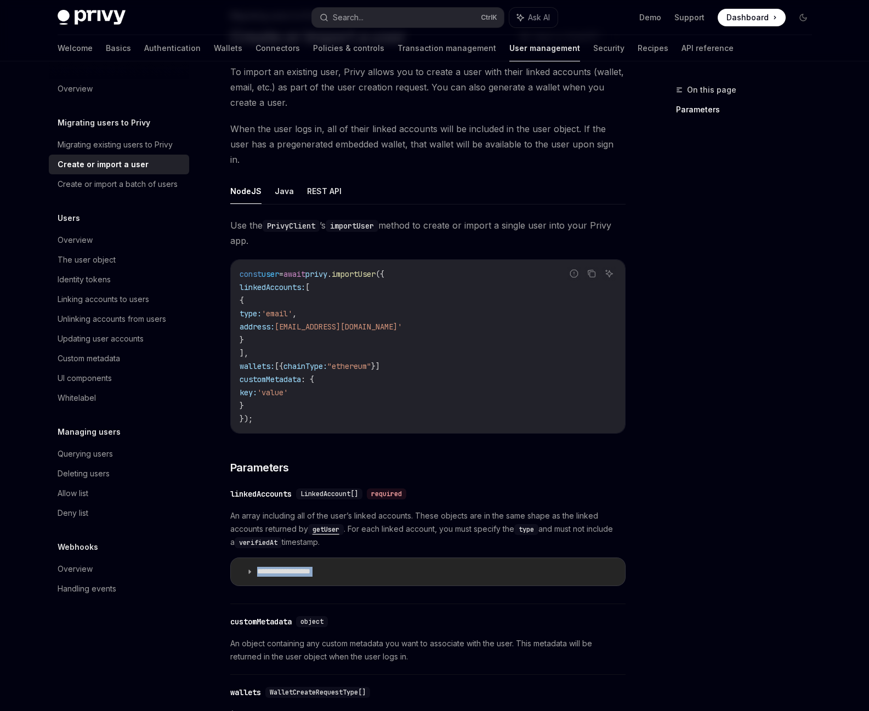
click at [252, 569] on icon at bounding box center [249, 572] width 7 height 7
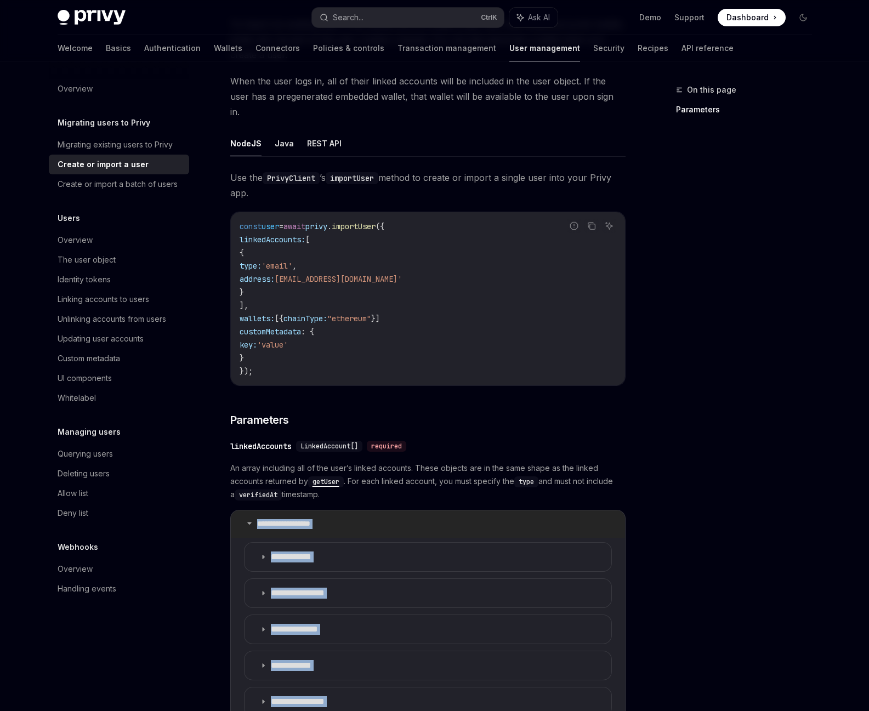
scroll to position [148, 0]
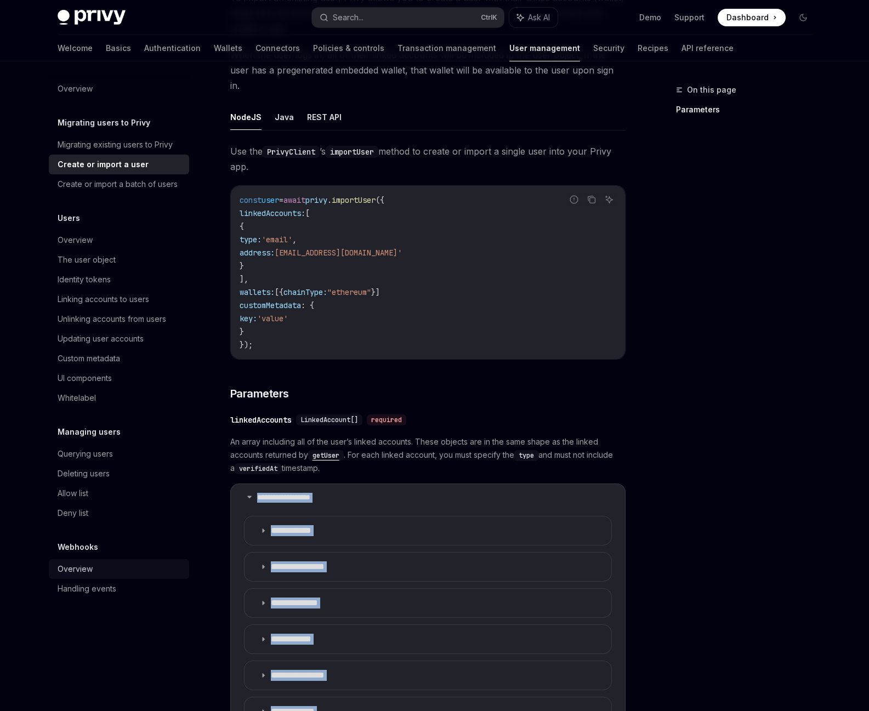
click at [164, 569] on div "Overview" at bounding box center [120, 569] width 125 height 13
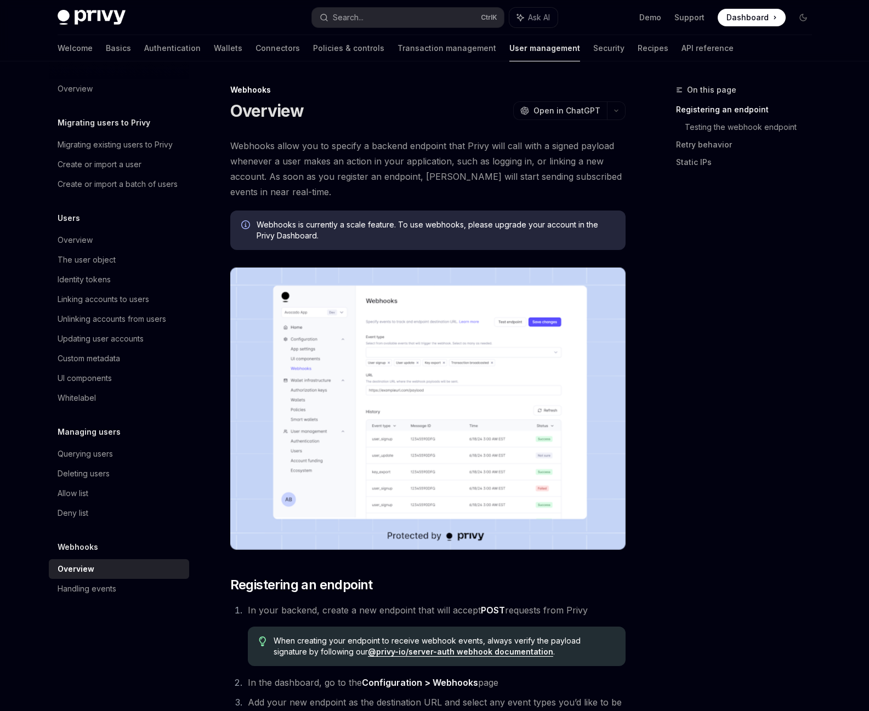
drag, startPoint x: 287, startPoint y: 500, endPoint x: 285, endPoint y: 491, distance: 9.6
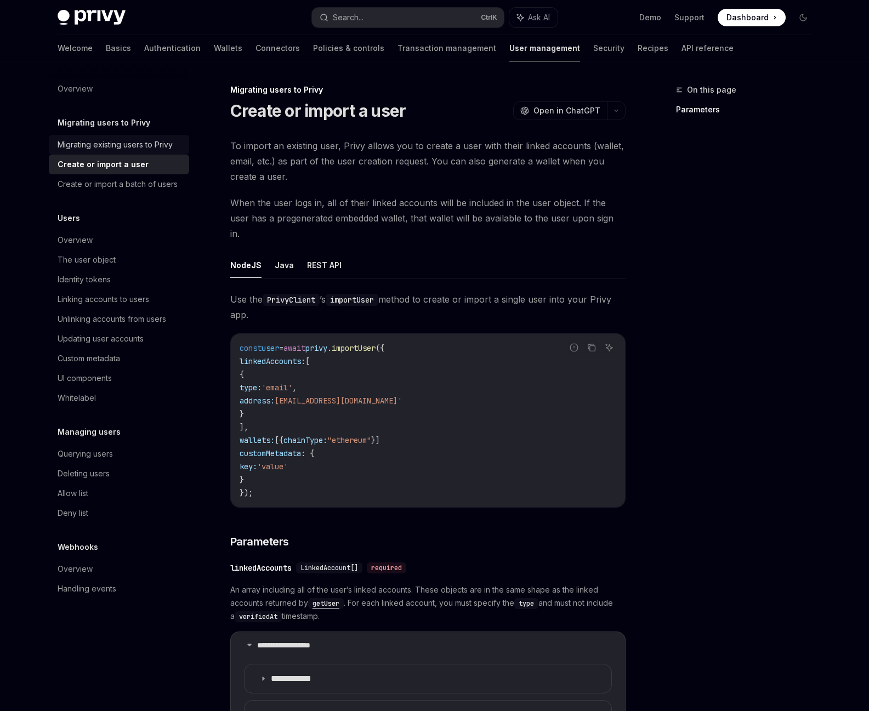
click at [77, 147] on div "Migrating existing users to Privy" at bounding box center [115, 144] width 115 height 13
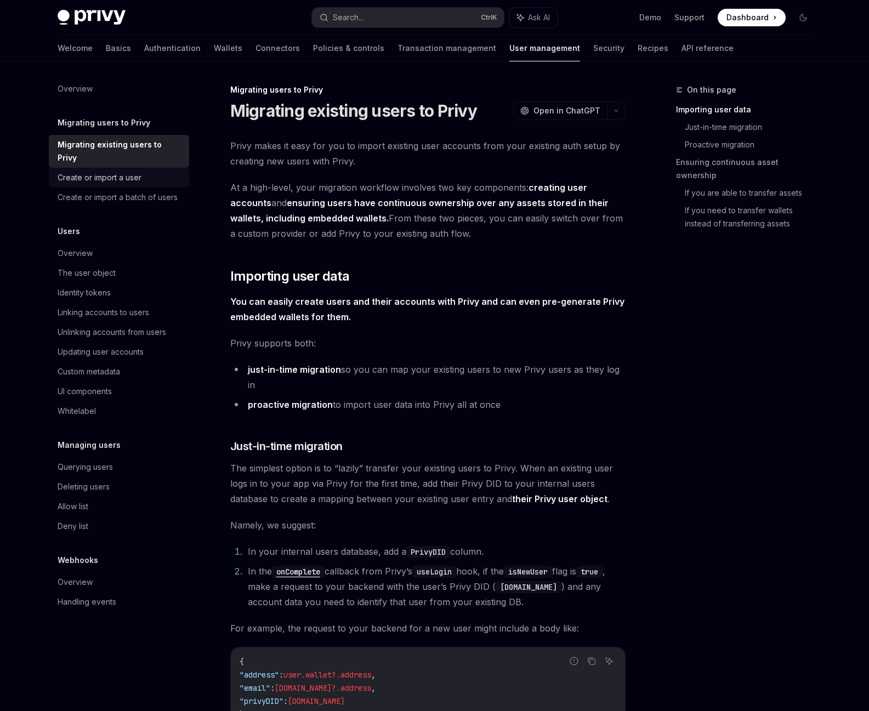
click at [94, 172] on link "Create or import a user" at bounding box center [119, 178] width 140 height 20
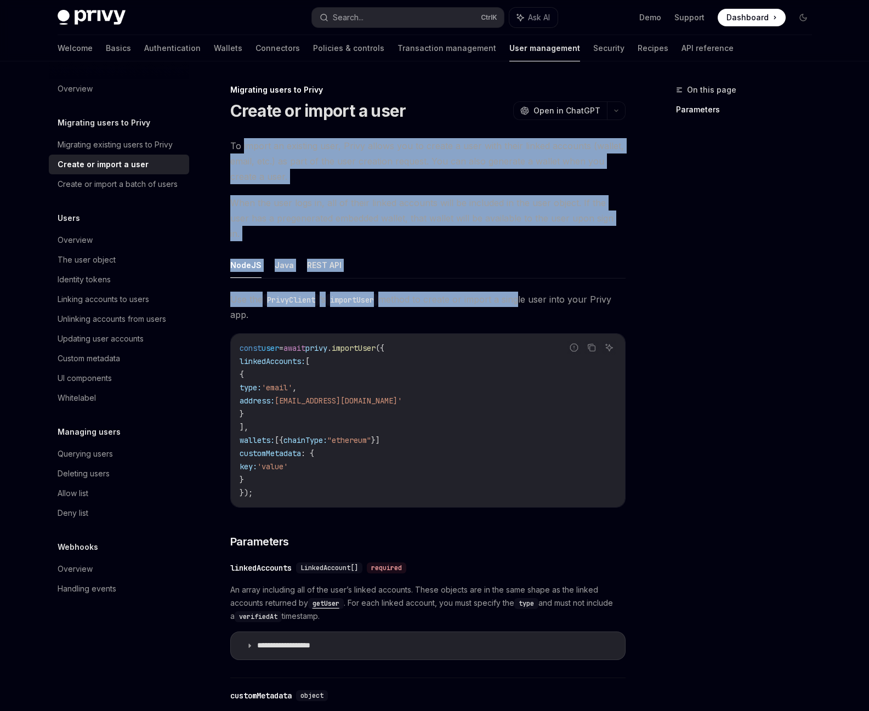
drag, startPoint x: 380, startPoint y: 246, endPoint x: 242, endPoint y: 153, distance: 166.7
click at [242, 153] on div "To import an existing user, Privy allows you to create a user with their linked…" at bounding box center [427, 705] width 395 height 1134
click at [242, 153] on span "To import an existing user, Privy allows you to create a user with their linked…" at bounding box center [427, 161] width 395 height 46
drag, startPoint x: 448, startPoint y: 219, endPoint x: 610, endPoint y: 230, distance: 162.7
click at [599, 229] on div "To import an existing user, Privy allows you to create a user with their linked…" at bounding box center [427, 705] width 395 height 1134
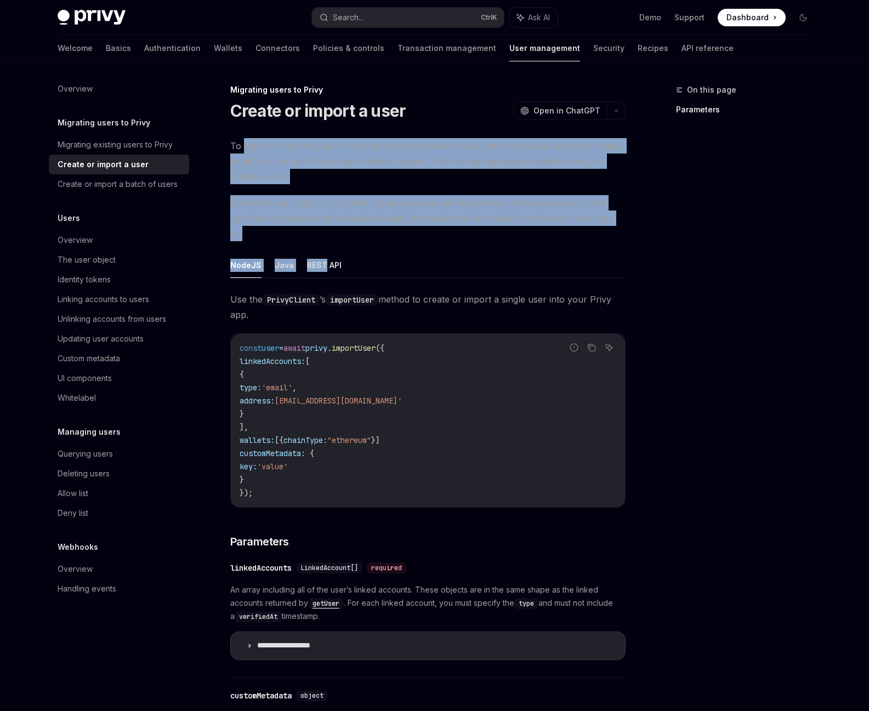
click at [610, 230] on div "To import an existing user, Privy allows you to create a user with their linked…" at bounding box center [427, 705] width 395 height 1134
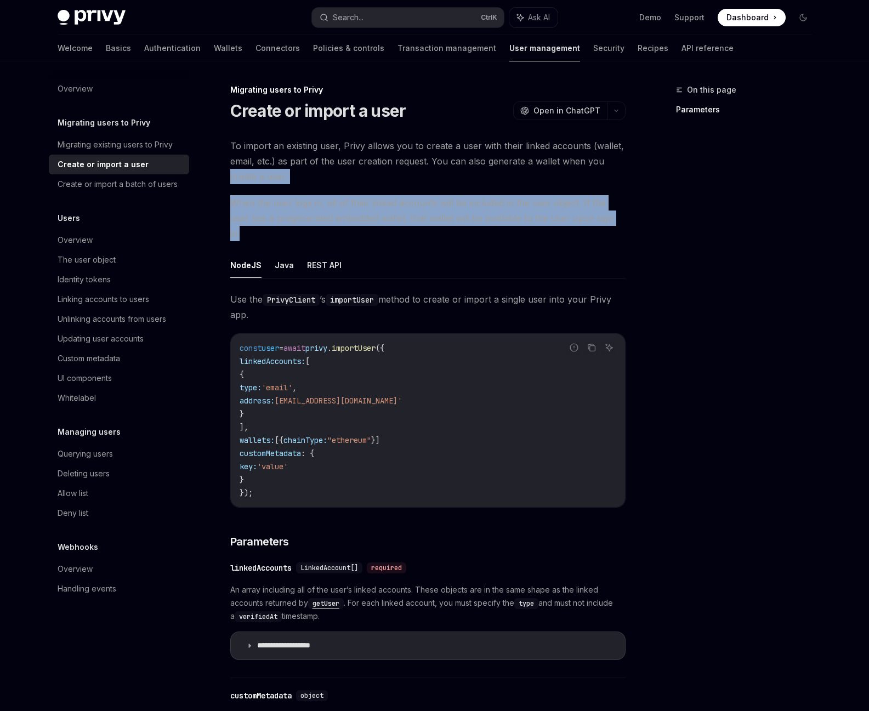
drag, startPoint x: 304, startPoint y: 186, endPoint x: 622, endPoint y: 224, distance: 319.8
click at [622, 224] on div "To import an existing user, Privy allows you to create a user with their linked…" at bounding box center [427, 705] width 395 height 1134
click at [622, 224] on span "When the user logs in, all of their linked accounts will be included in the use…" at bounding box center [427, 218] width 395 height 46
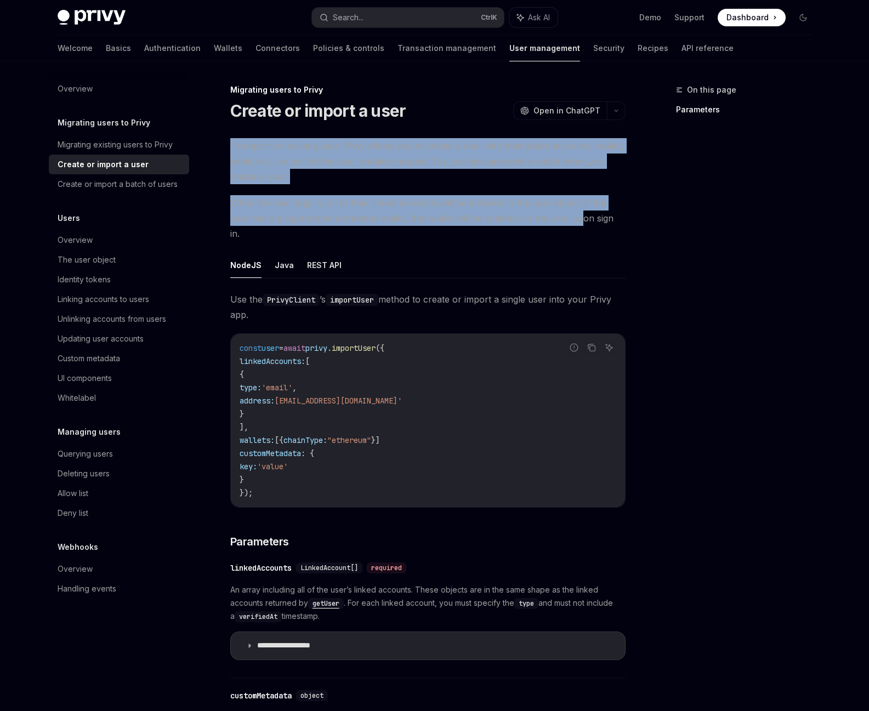
drag, startPoint x: 462, startPoint y: 219, endPoint x: 222, endPoint y: 142, distance: 251.8
drag, startPoint x: 222, startPoint y: 142, endPoint x: 627, endPoint y: 220, distance: 412.2
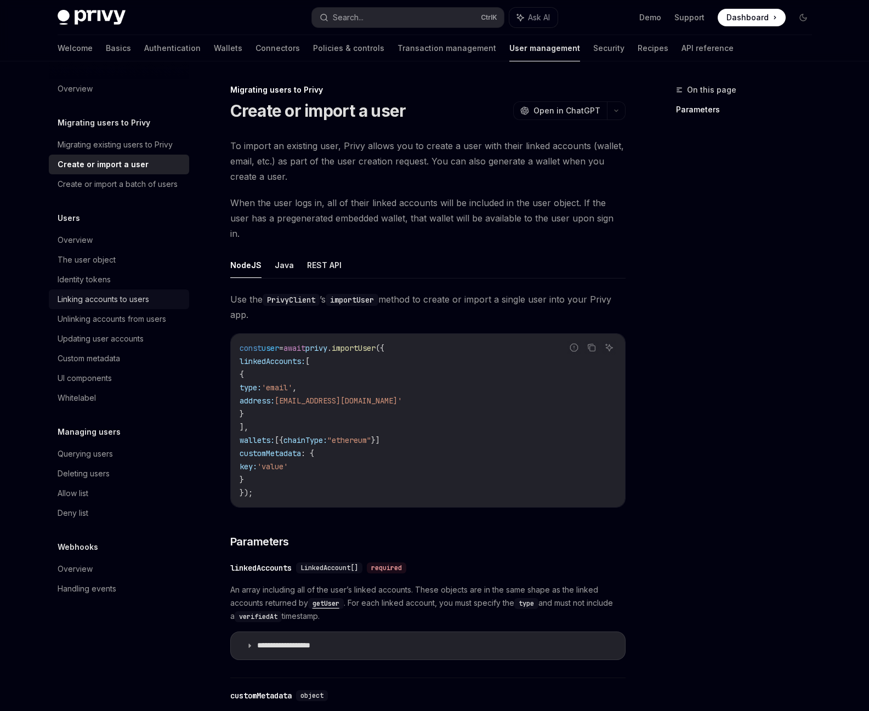
click at [76, 295] on div "Linking accounts to users" at bounding box center [104, 299] width 92 height 13
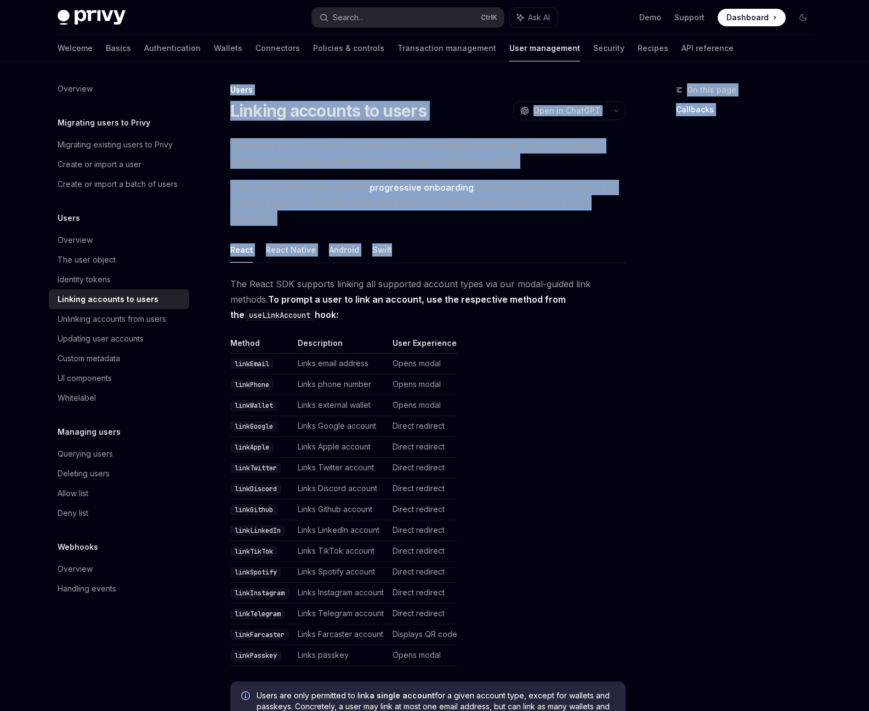
drag, startPoint x: 201, startPoint y: 609, endPoint x: 459, endPoint y: 234, distance: 455.9
click at [553, 164] on span "Developers can use Privy to prompt users to link additional accounts (such as a…" at bounding box center [427, 153] width 395 height 31
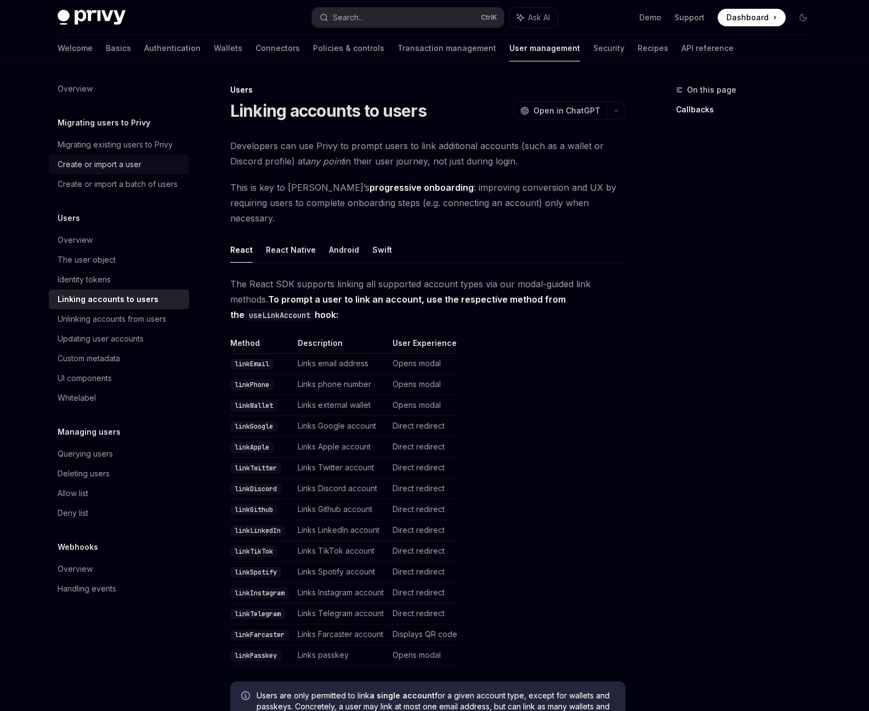
click at [128, 168] on div "Create or import a user" at bounding box center [100, 164] width 84 height 13
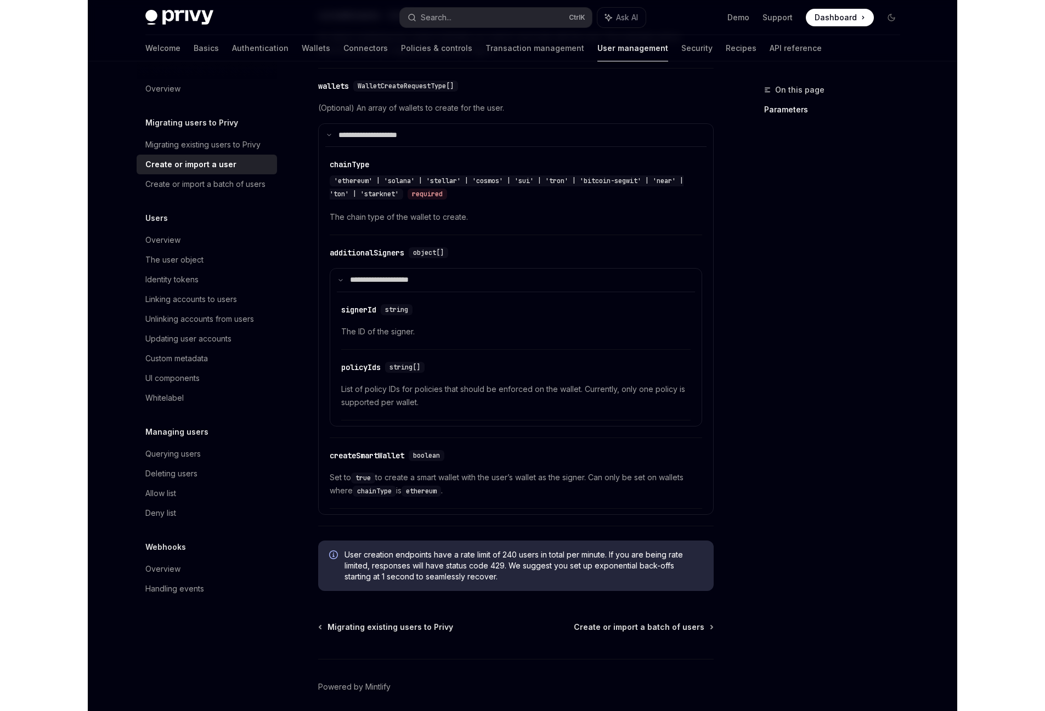
scroll to position [708, 0]
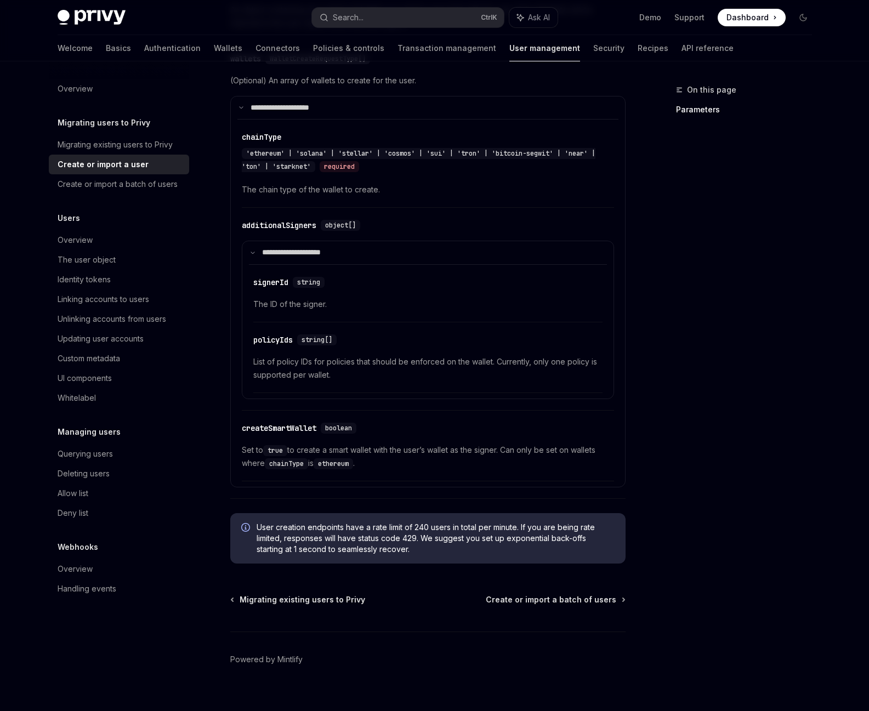
type textarea "*"
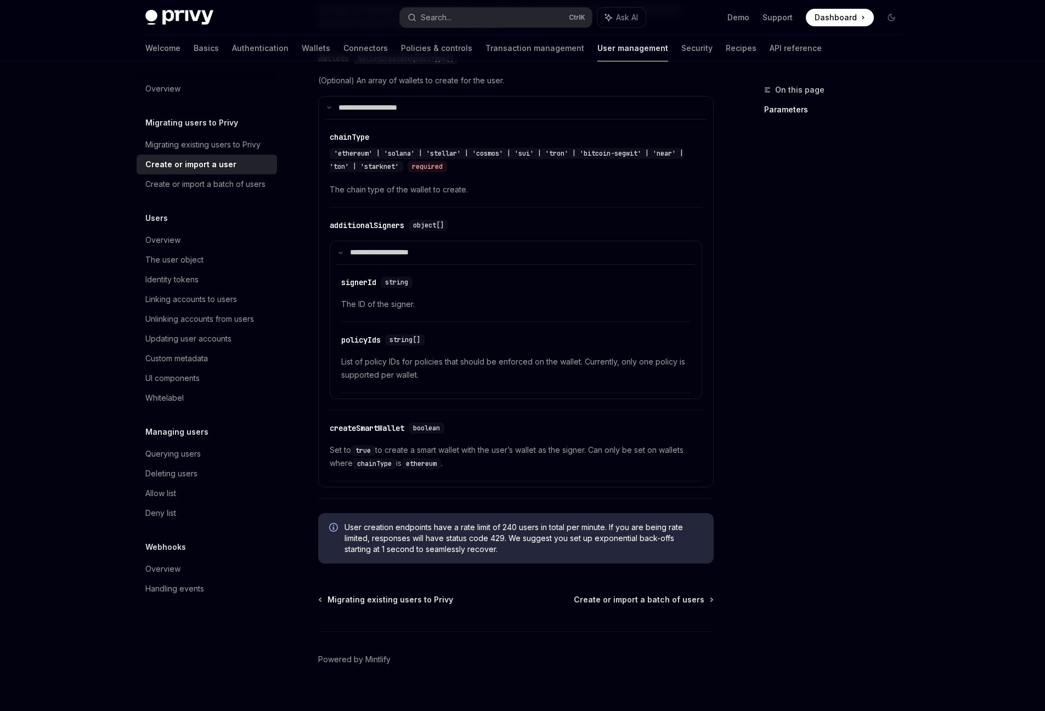
click at [869, 171] on div "Overview Migrating users to Privy Migrating existing users to Privy Create or i…" at bounding box center [522, 39] width 807 height 1373
click at [869, 172] on div "On this page Parameters" at bounding box center [825, 397] width 167 height 628
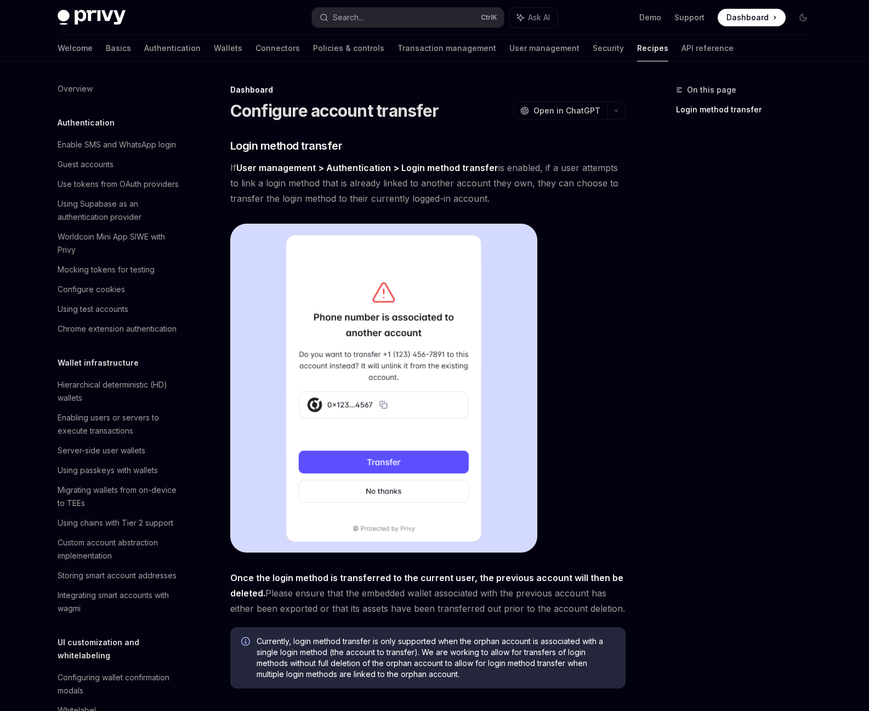
click at [414, 134] on div "Dashboard Configure account transfer OpenAI Open in ChatGPT OpenAI Open in Chat…" at bounding box center [324, 467] width 605 height 768
